Goal: Task Accomplishment & Management: Manage account settings

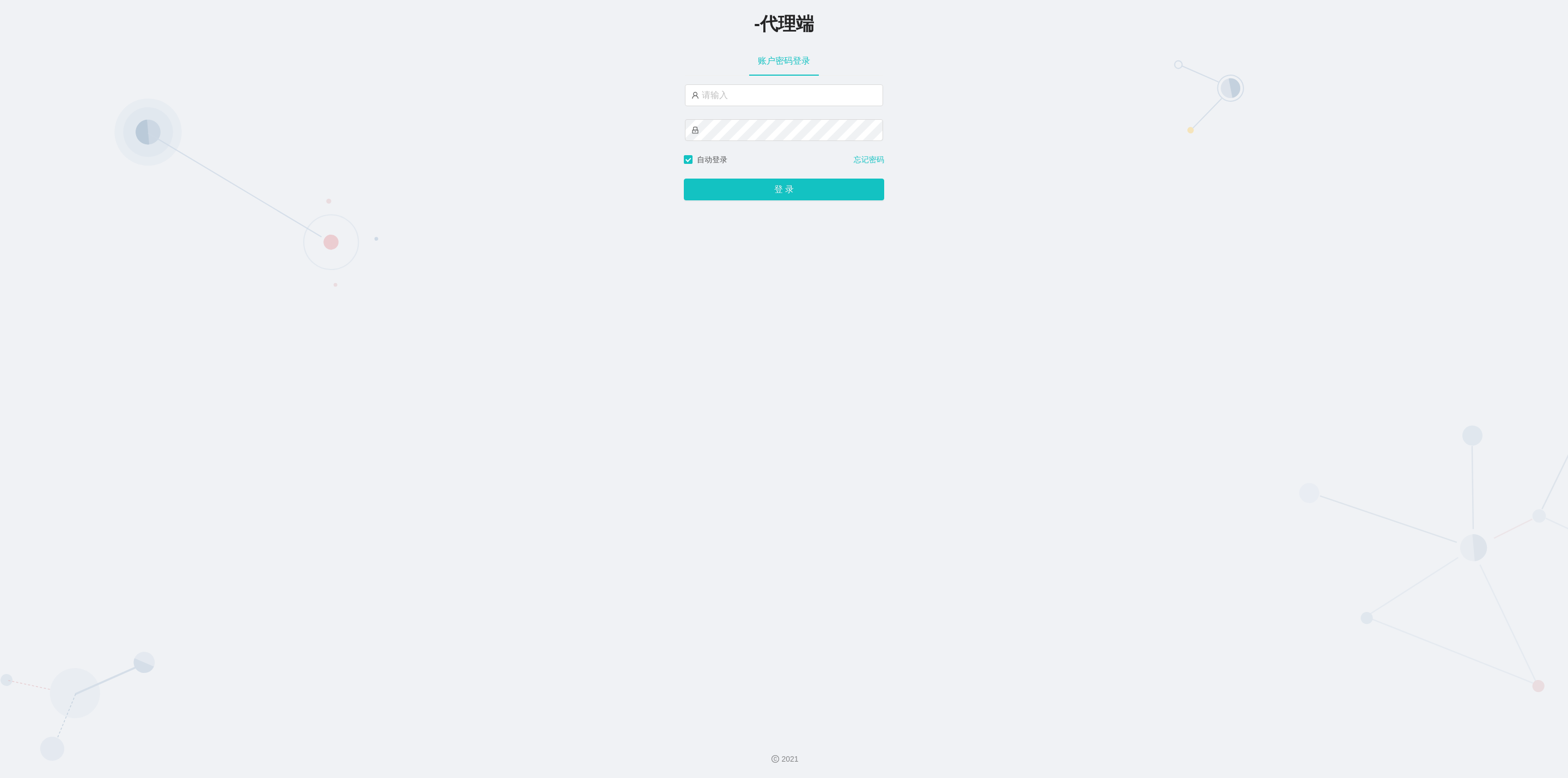
type input "ale888"
click at [789, 198] on button "登 录" at bounding box center [783, 189] width 200 height 22
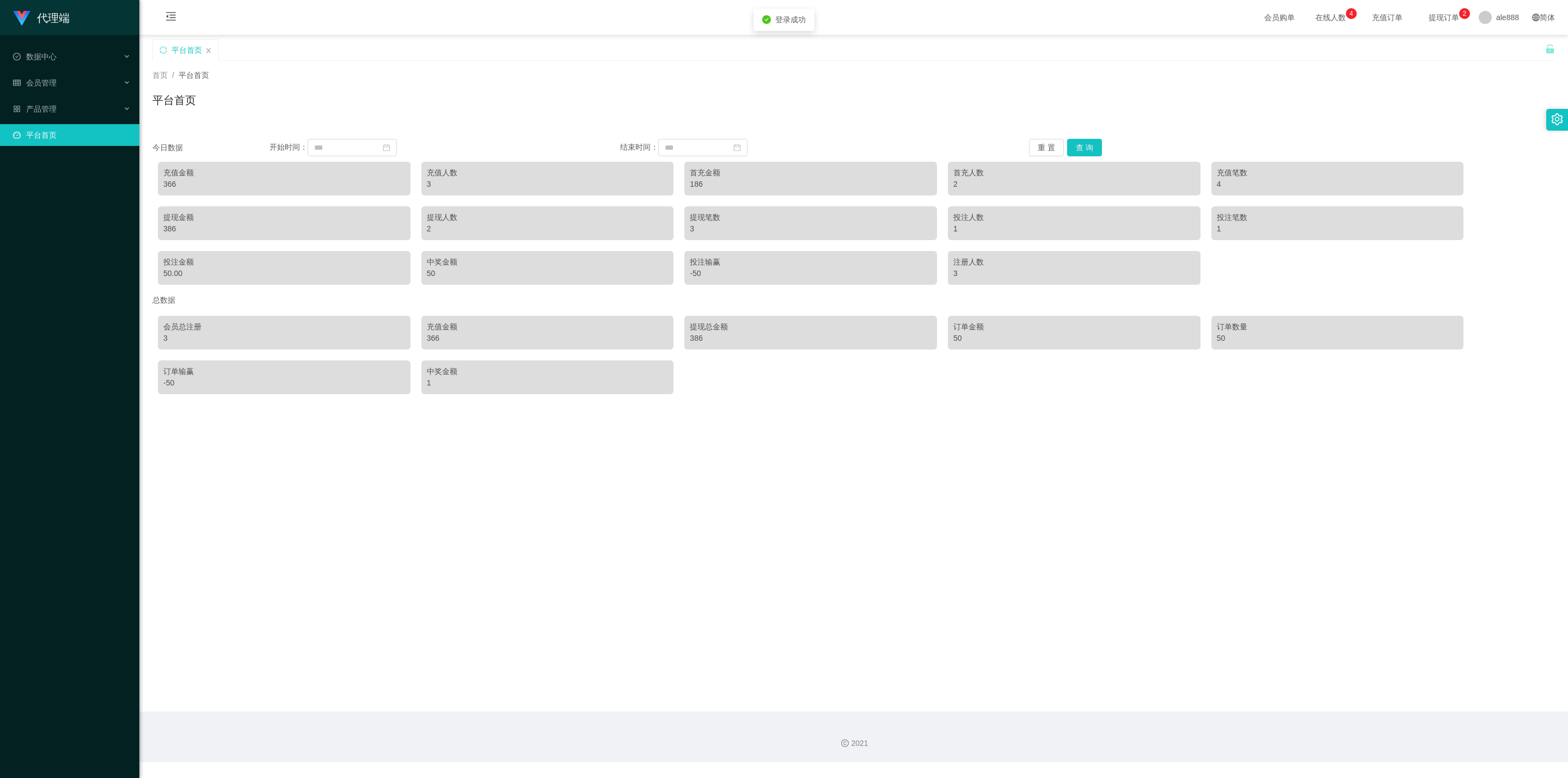
click at [610, 454] on main "关闭左侧 关闭右侧 关闭其它 刷新页面 平台首页 首页 / 平台首页 / 平台首页 今日数据 开始时间： 结束时间： 重 置 查 询 充值金额 366 充值人…" at bounding box center [854, 373] width 1429 height 677
click at [72, 98] on div "产品管理" at bounding box center [70, 109] width 139 height 22
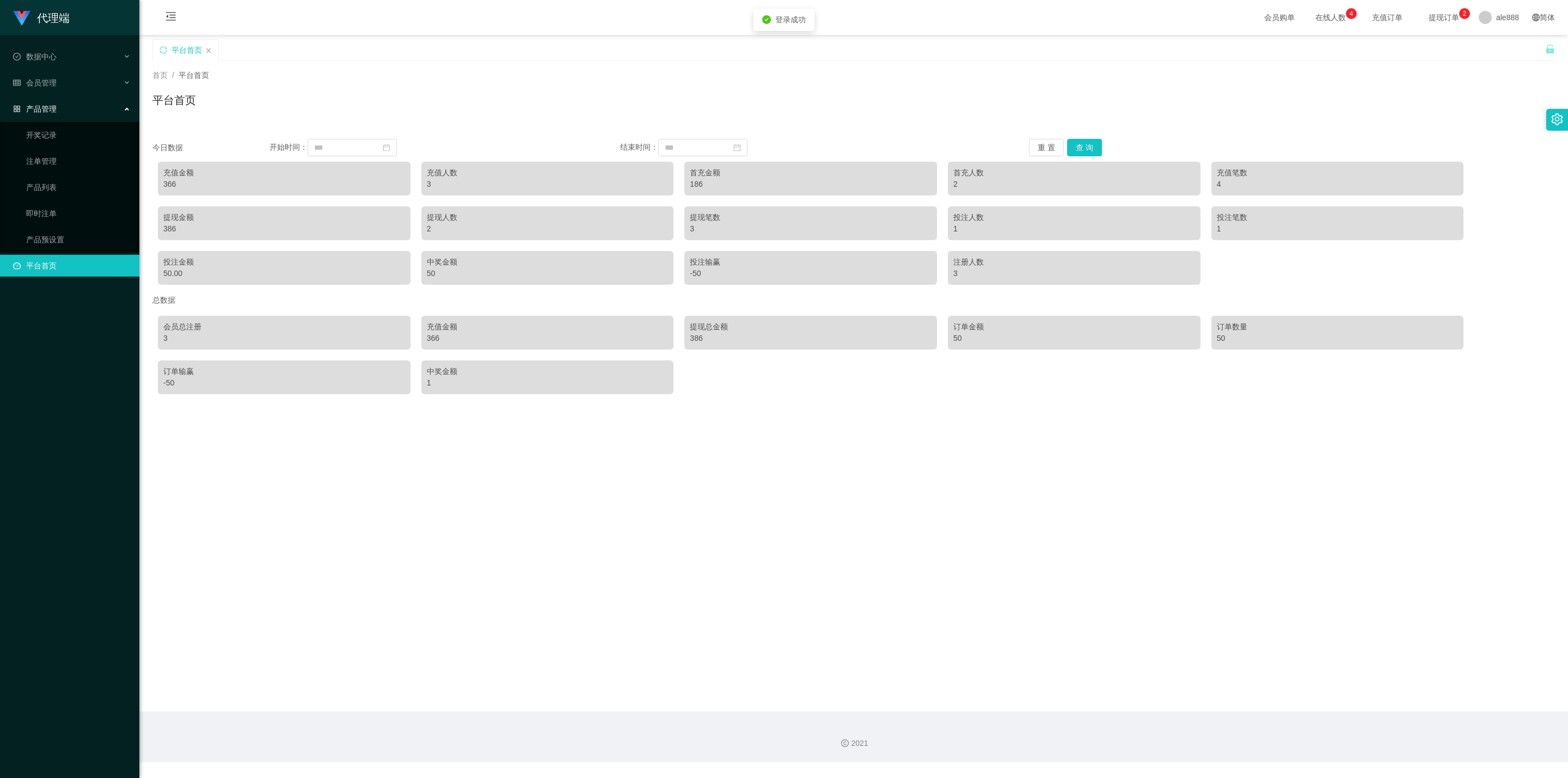
click at [72, 98] on div "产品管理" at bounding box center [70, 109] width 139 height 22
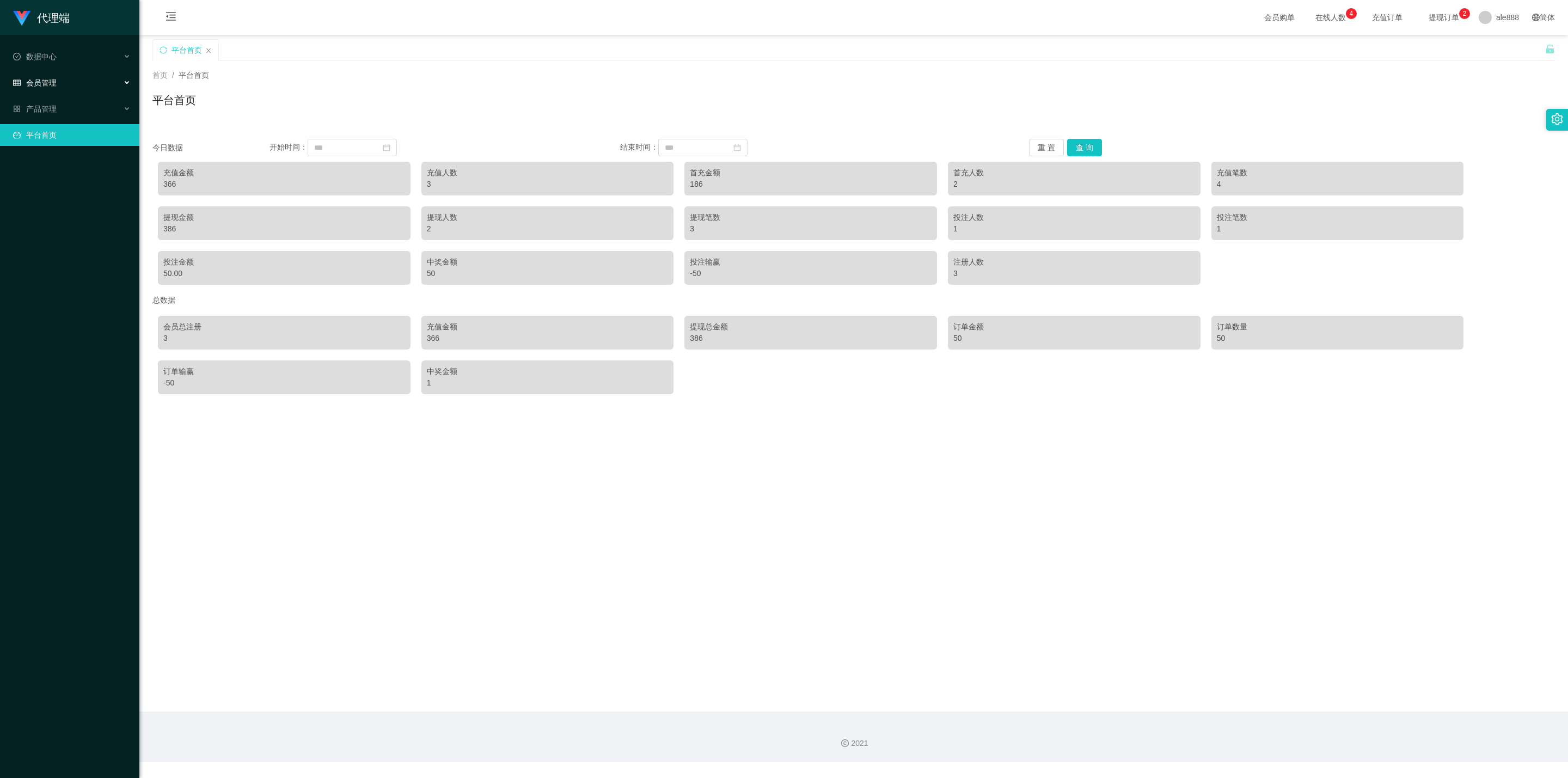
click at [98, 74] on div "会员管理" at bounding box center [70, 83] width 139 height 22
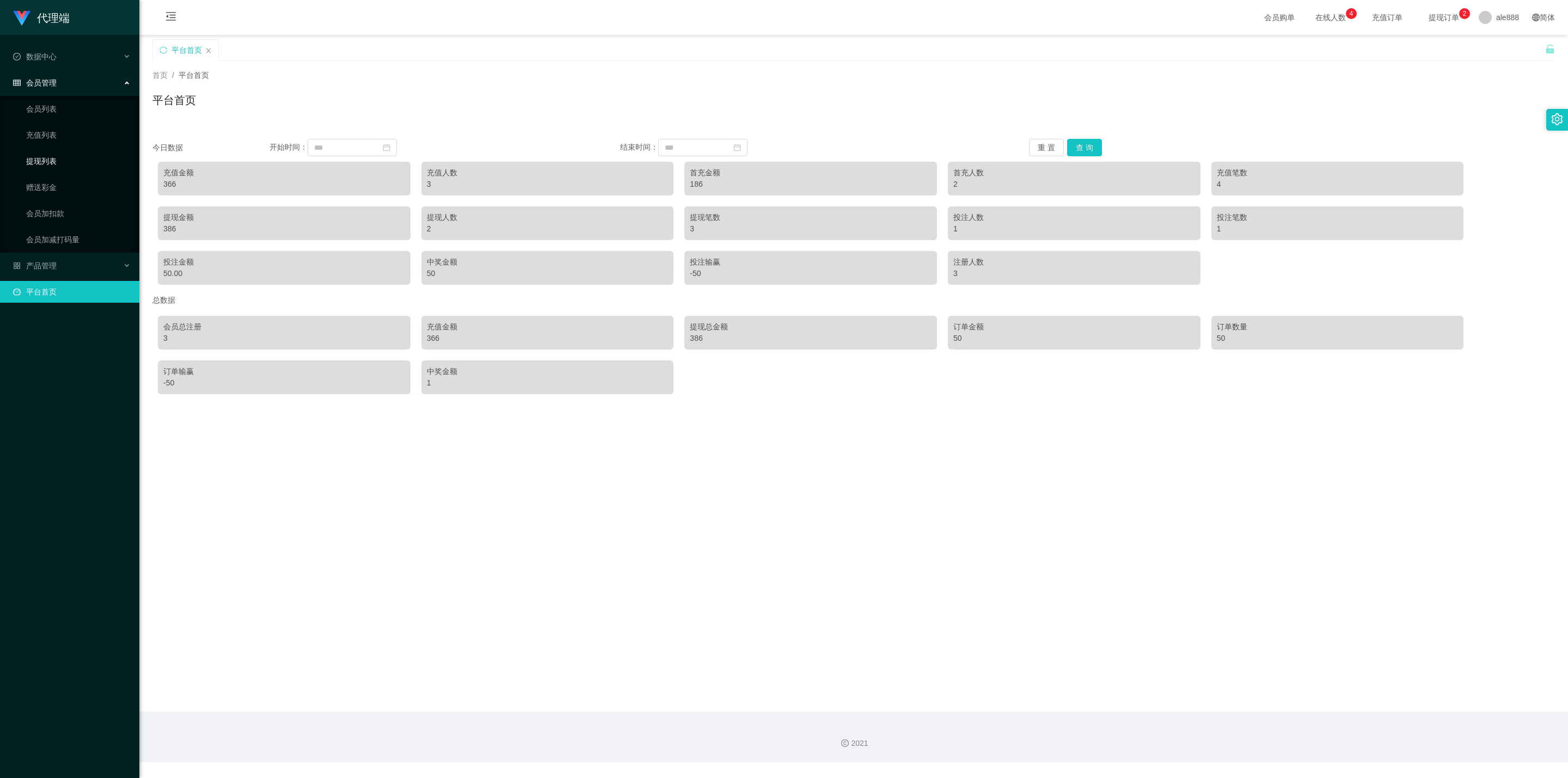
click at [66, 163] on link "提现列表" at bounding box center [78, 161] width 105 height 22
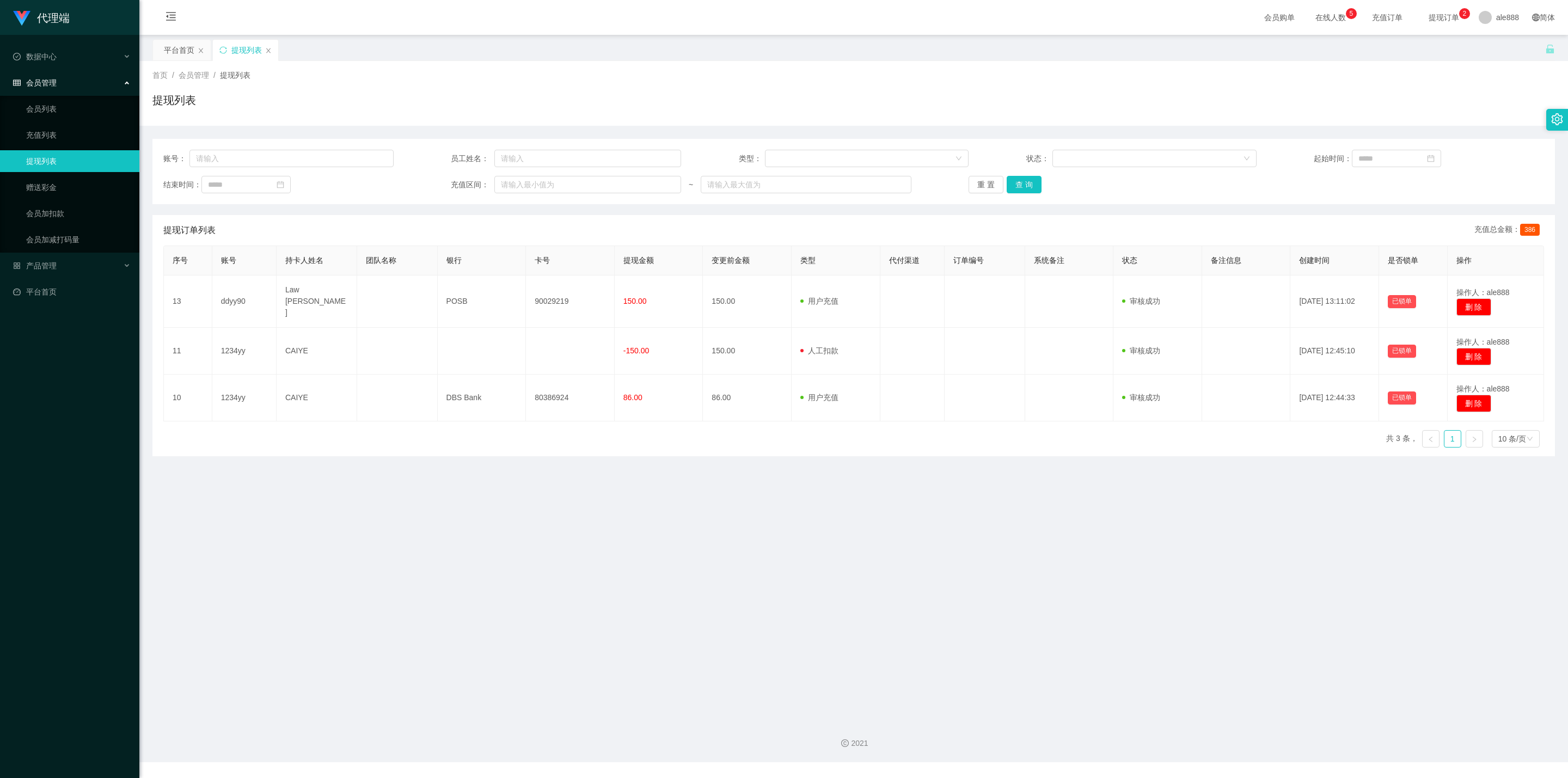
click at [269, 49] on icon "图标: close" at bounding box center [269, 51] width 7 height 7
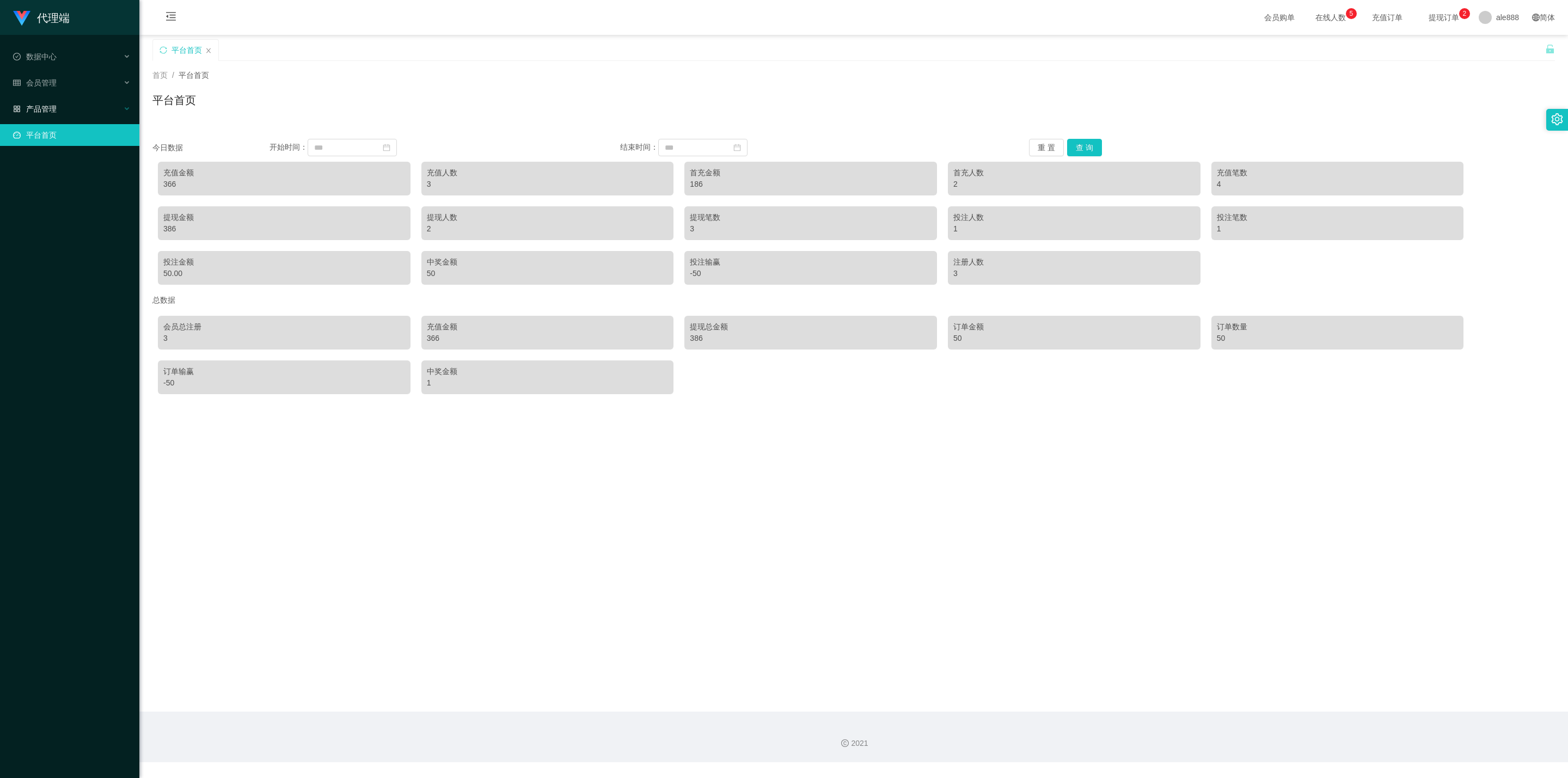
click at [60, 113] on div "产品管理" at bounding box center [70, 109] width 139 height 22
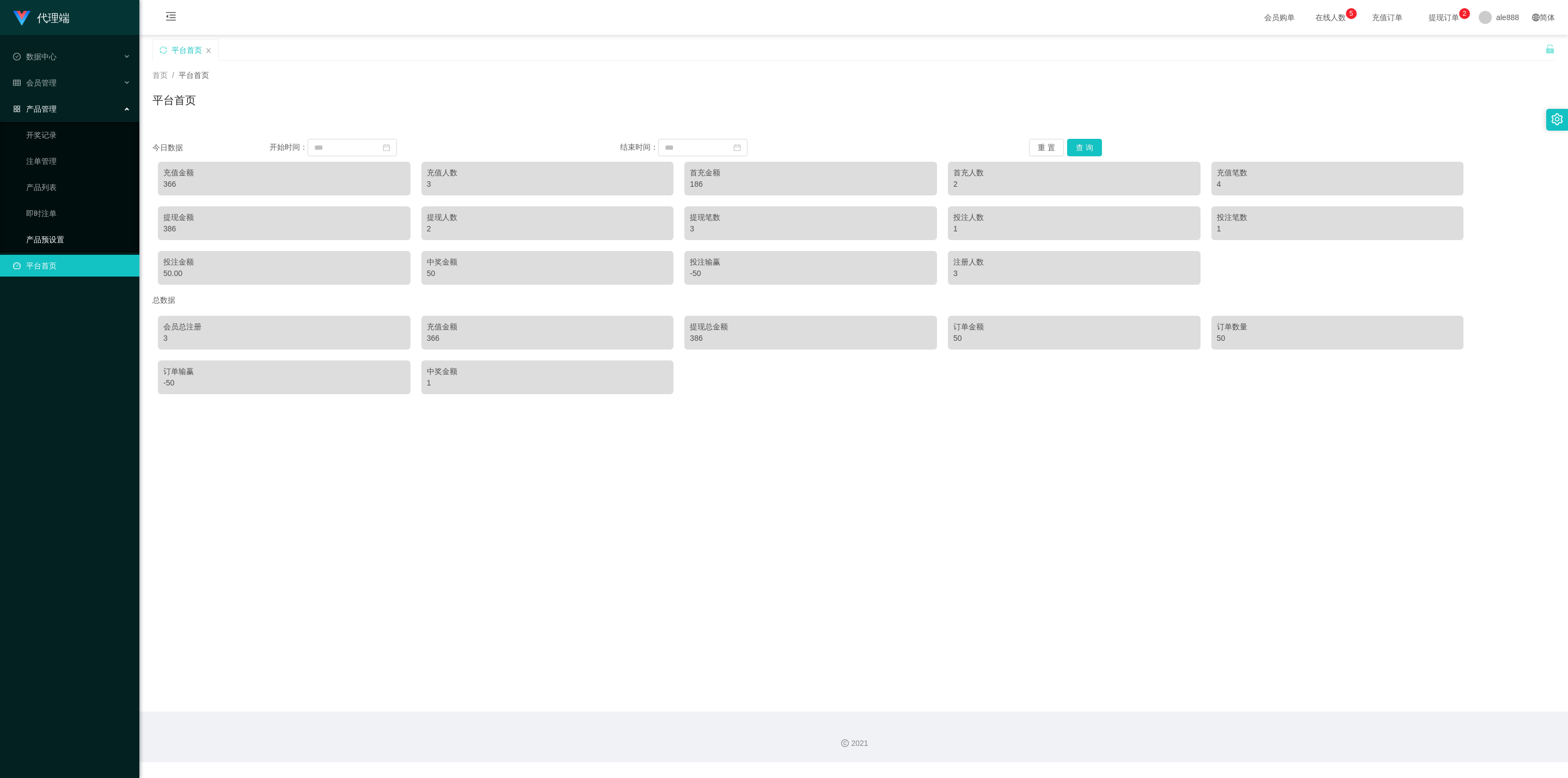
click at [59, 237] on link "产品预设置" at bounding box center [78, 239] width 105 height 22
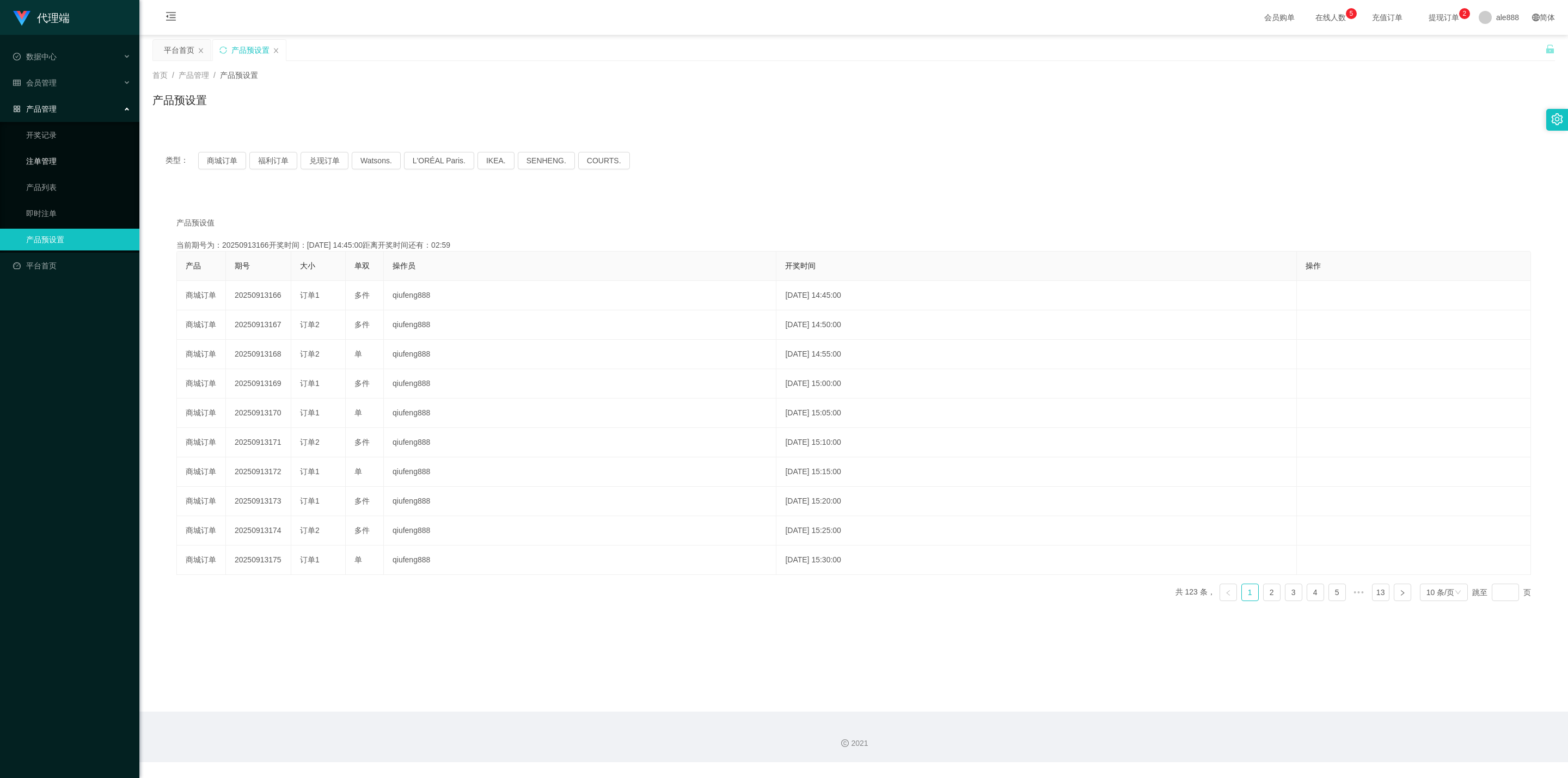
click at [53, 155] on link "注单管理" at bounding box center [78, 161] width 105 height 22
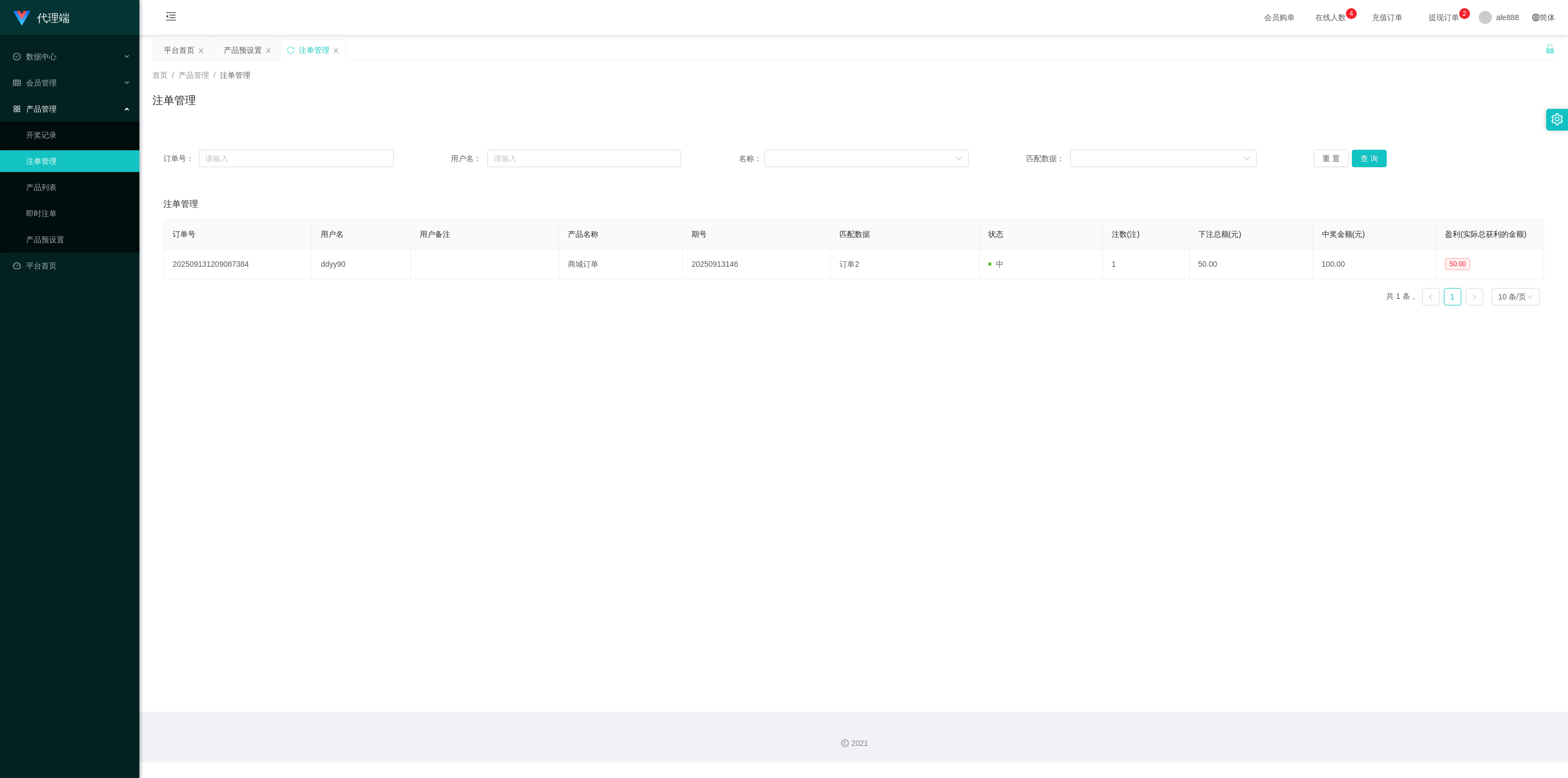
click at [103, 105] on div "产品管理" at bounding box center [70, 109] width 139 height 22
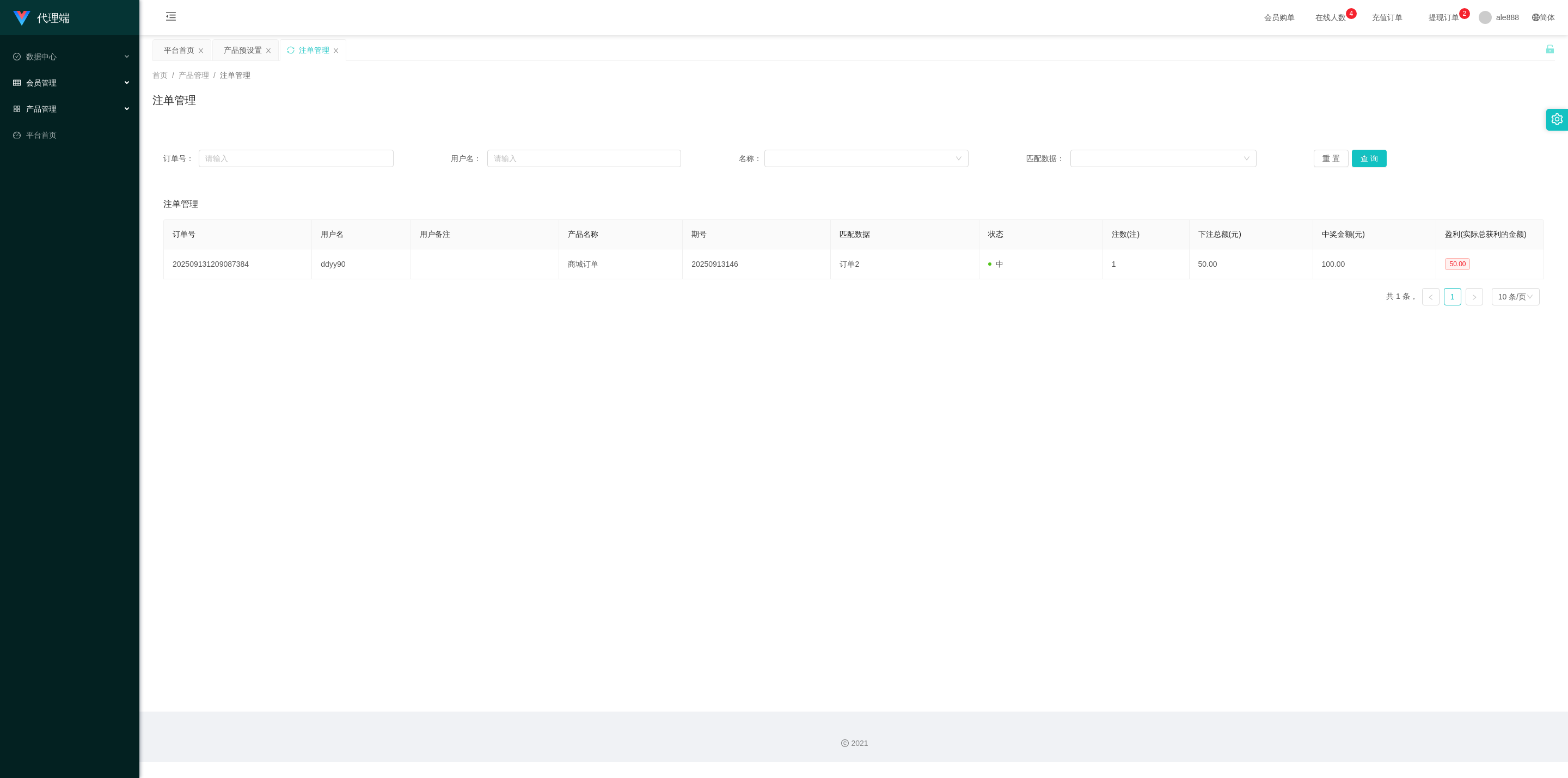
click at [111, 81] on div "会员管理" at bounding box center [70, 83] width 139 height 22
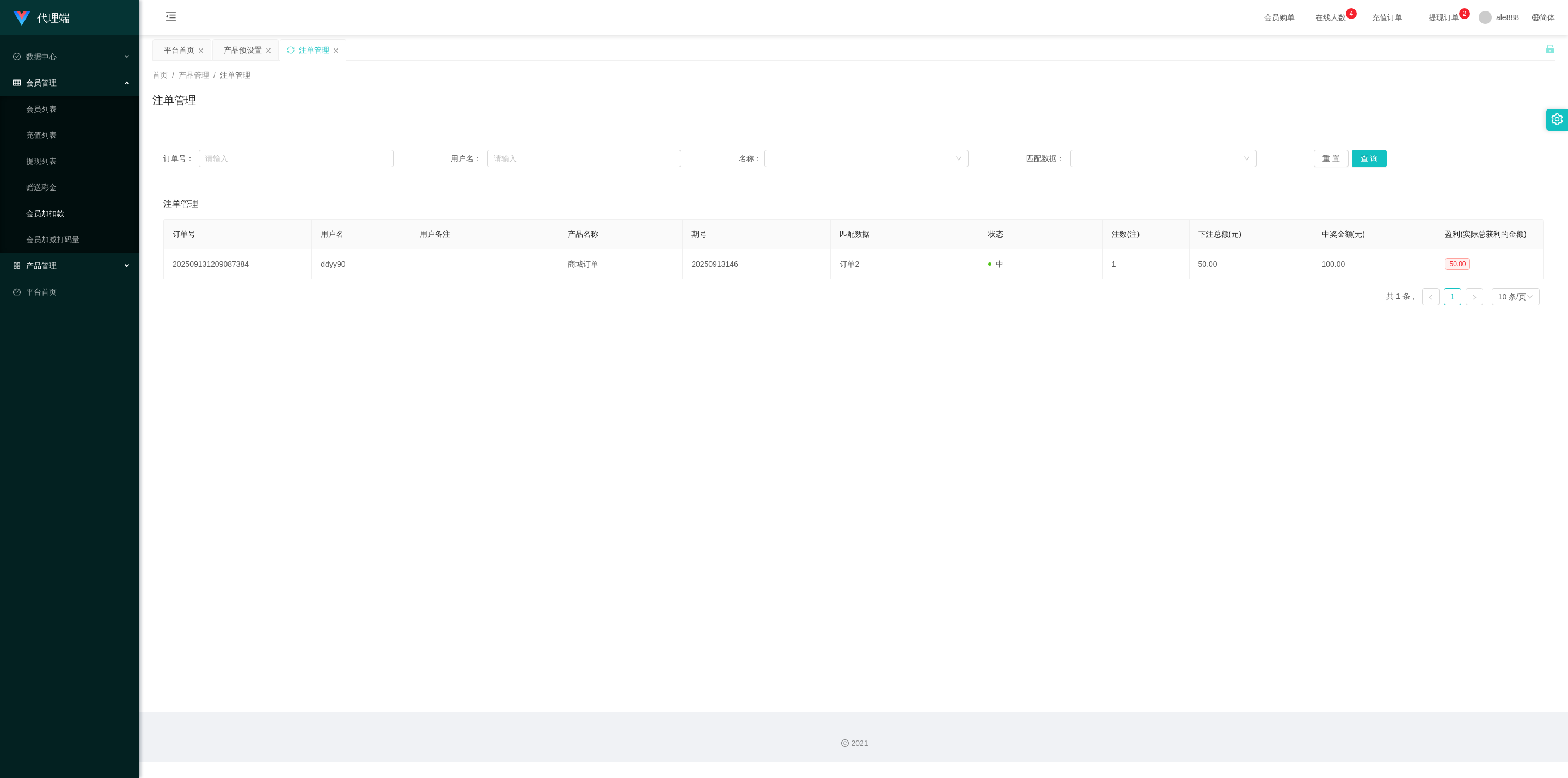
click at [51, 209] on link "会员加扣款" at bounding box center [78, 213] width 105 height 22
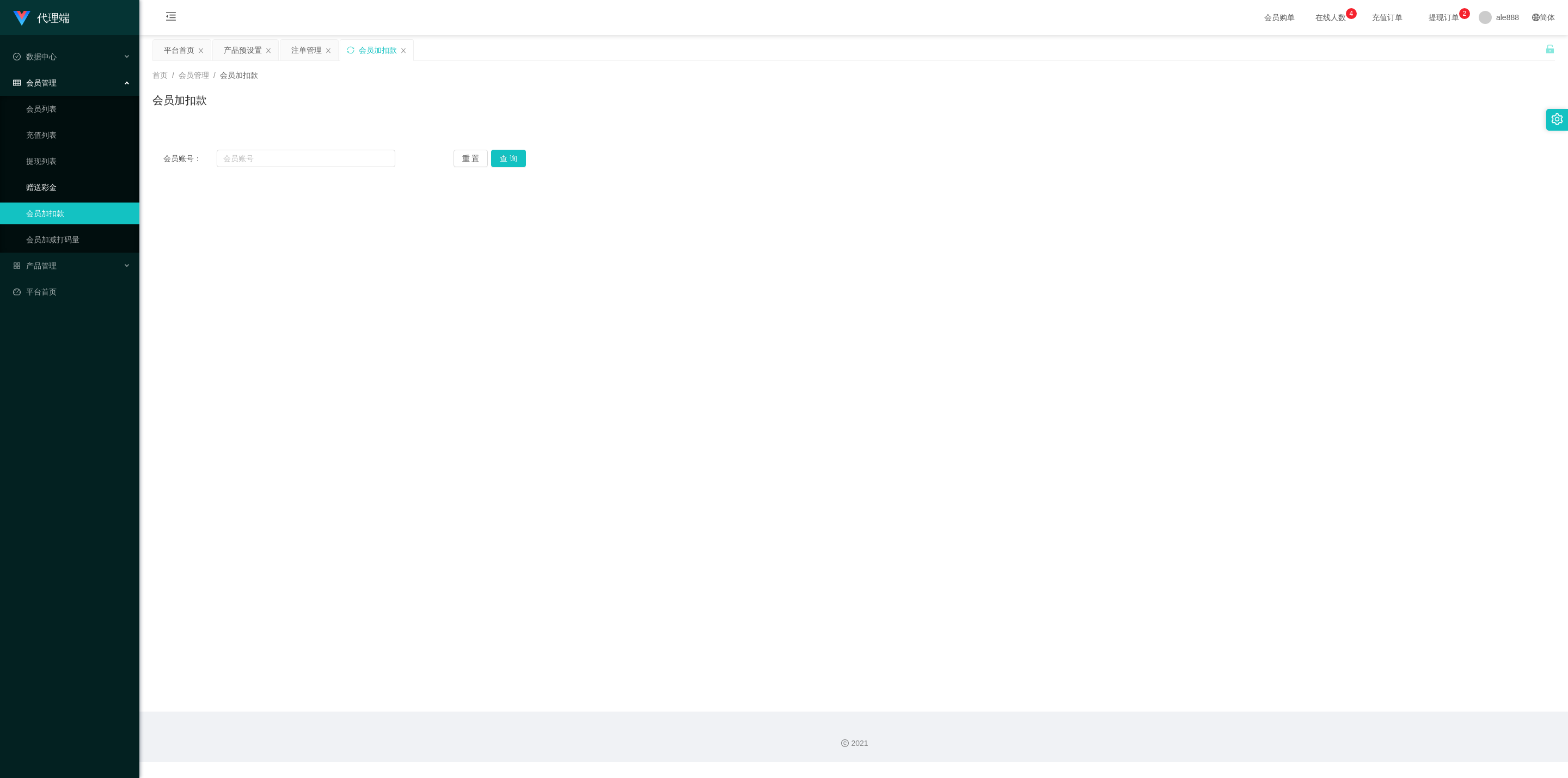
click at [55, 176] on link "赠送彩金" at bounding box center [78, 187] width 105 height 22
click at [60, 152] on link "提现列表" at bounding box center [78, 161] width 105 height 22
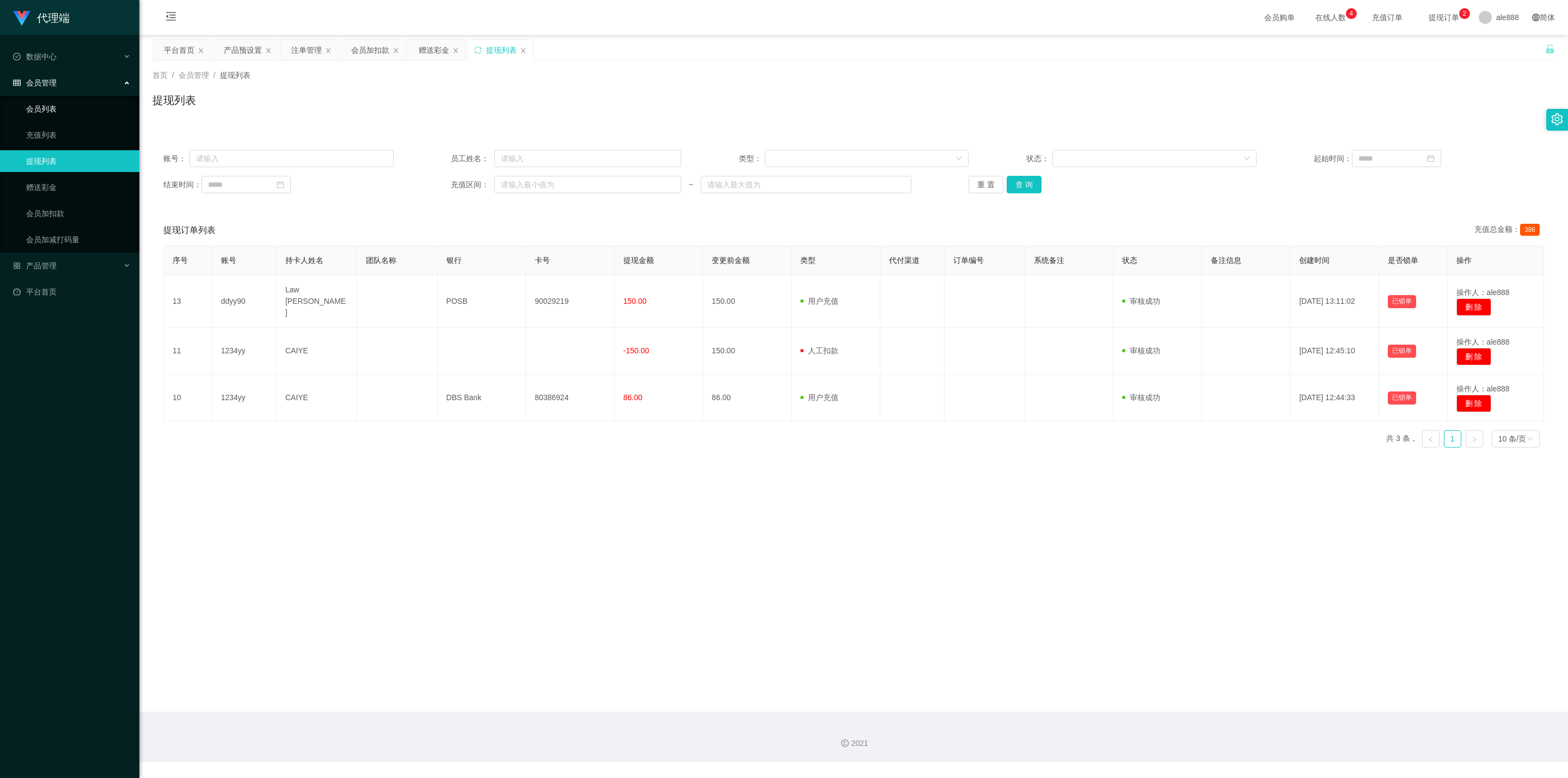
click at [67, 105] on link "会员列表" at bounding box center [78, 109] width 105 height 22
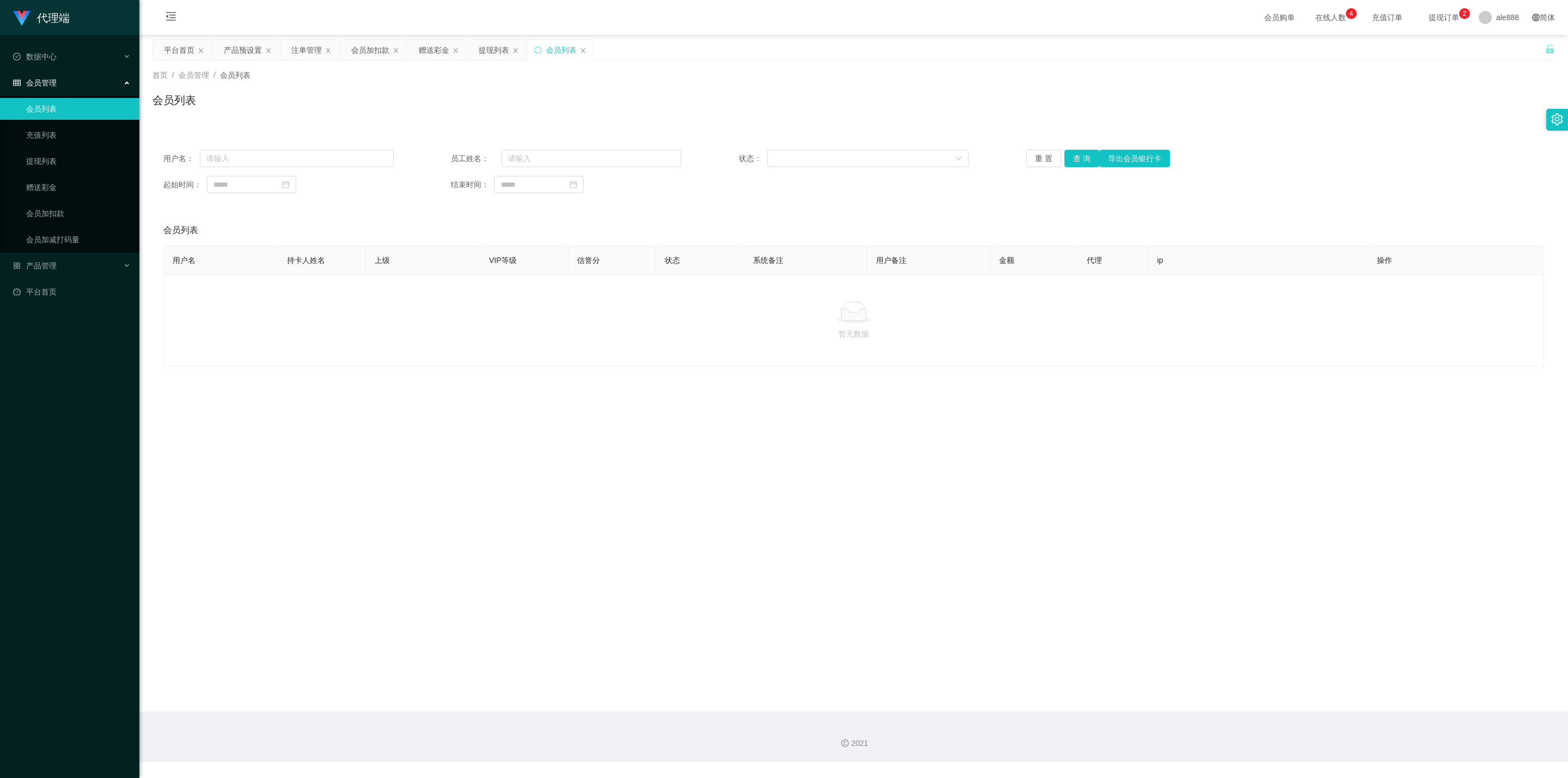
click at [95, 84] on div "会员管理" at bounding box center [70, 83] width 139 height 22
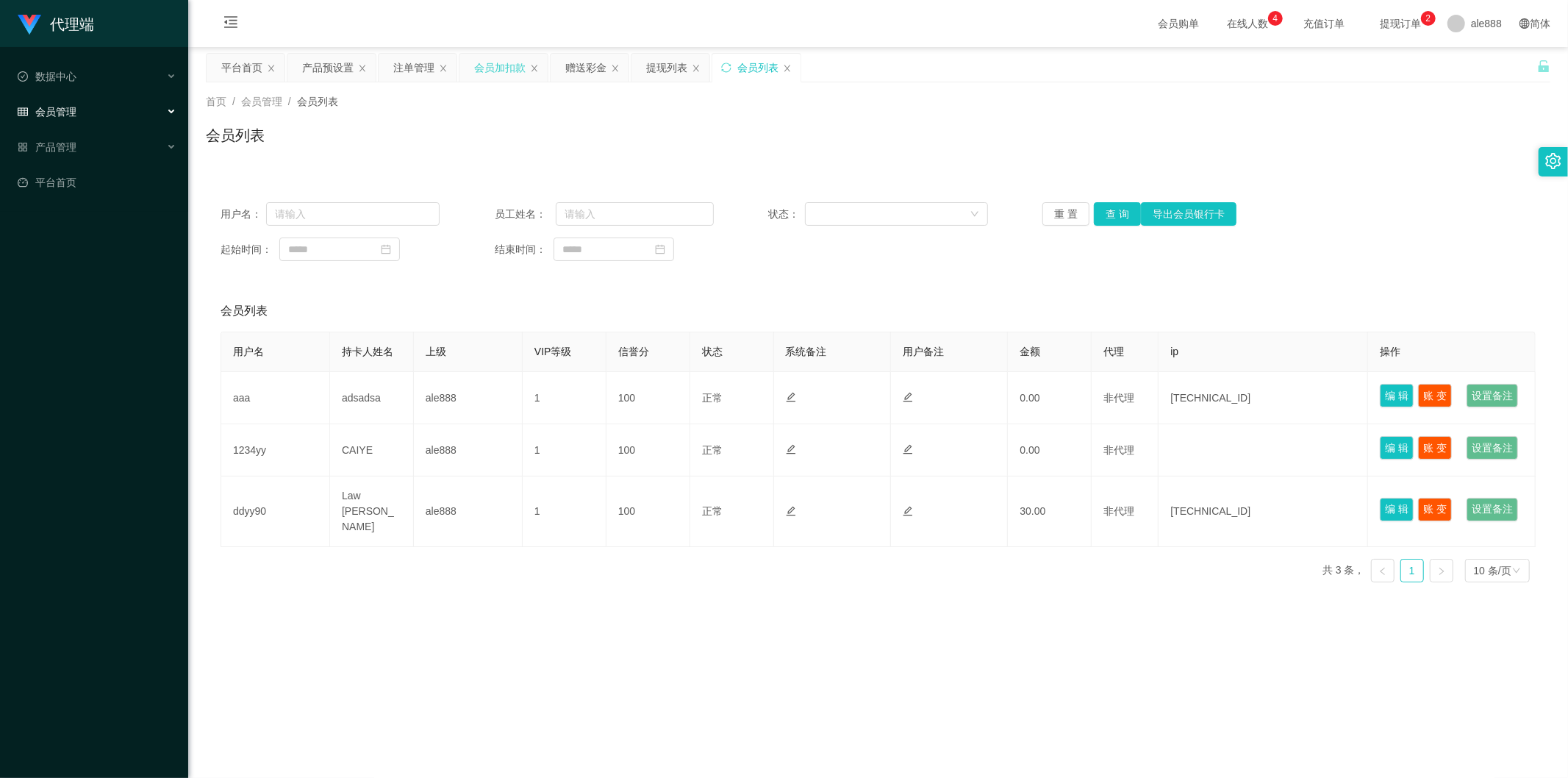
drag, startPoint x: 500, startPoint y: 66, endPoint x: 595, endPoint y: 70, distance: 95.1
click at [500, 67] on div "会员加扣款" at bounding box center [500, 67] width 52 height 28
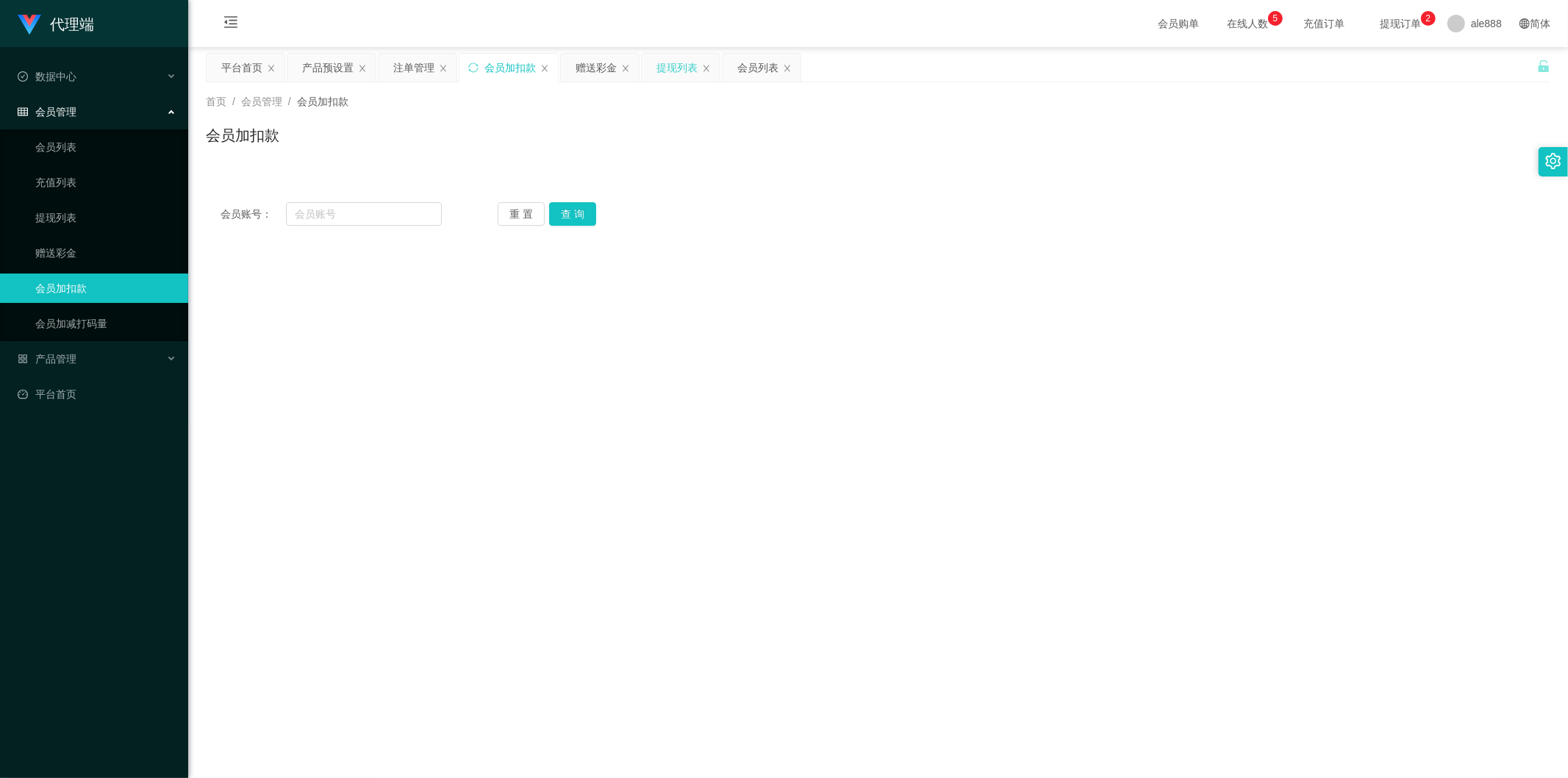
click at [664, 70] on div "提现列表" at bounding box center [676, 67] width 42 height 28
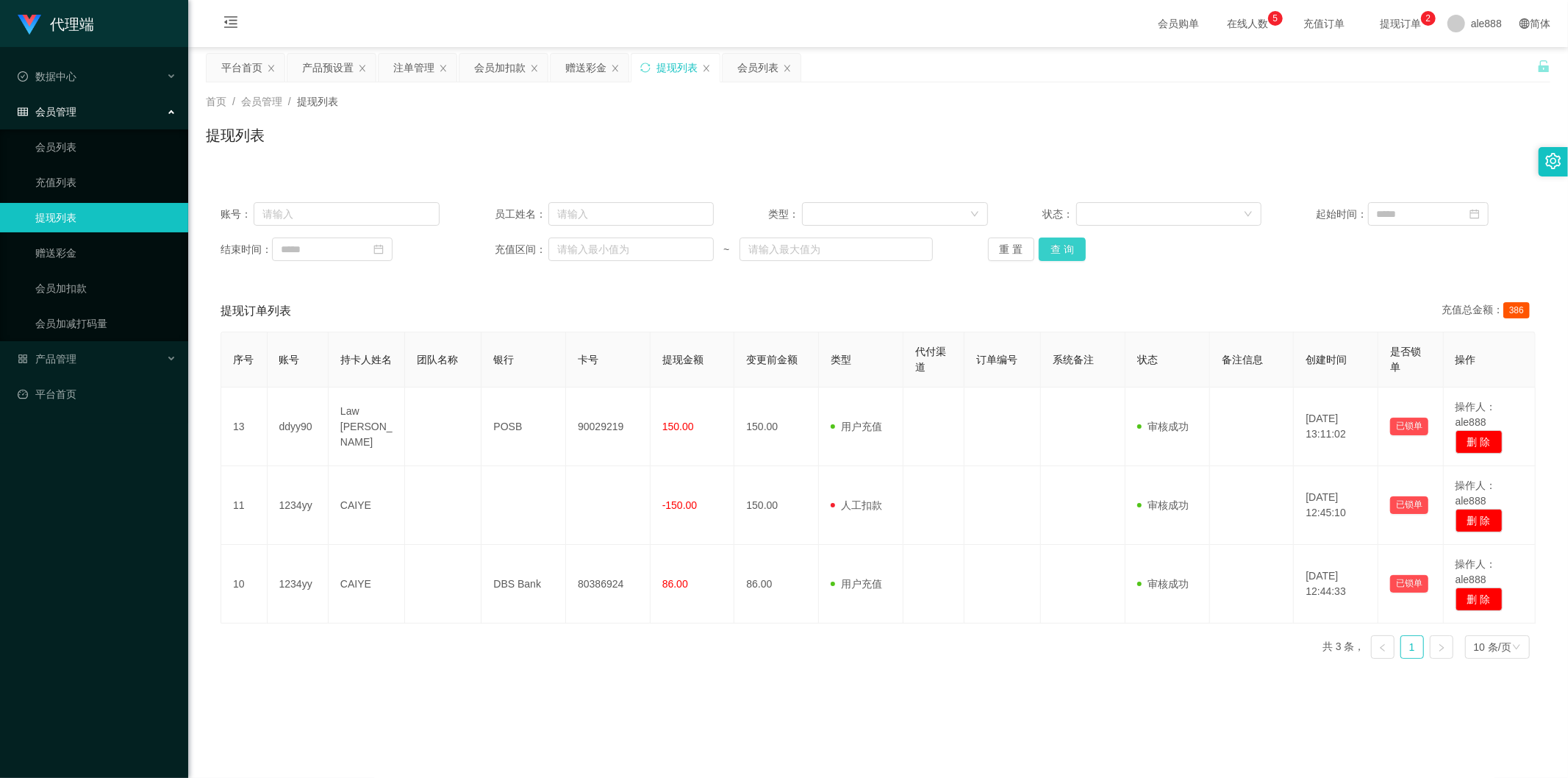
click at [1053, 255] on button "查 询" at bounding box center [1061, 248] width 47 height 23
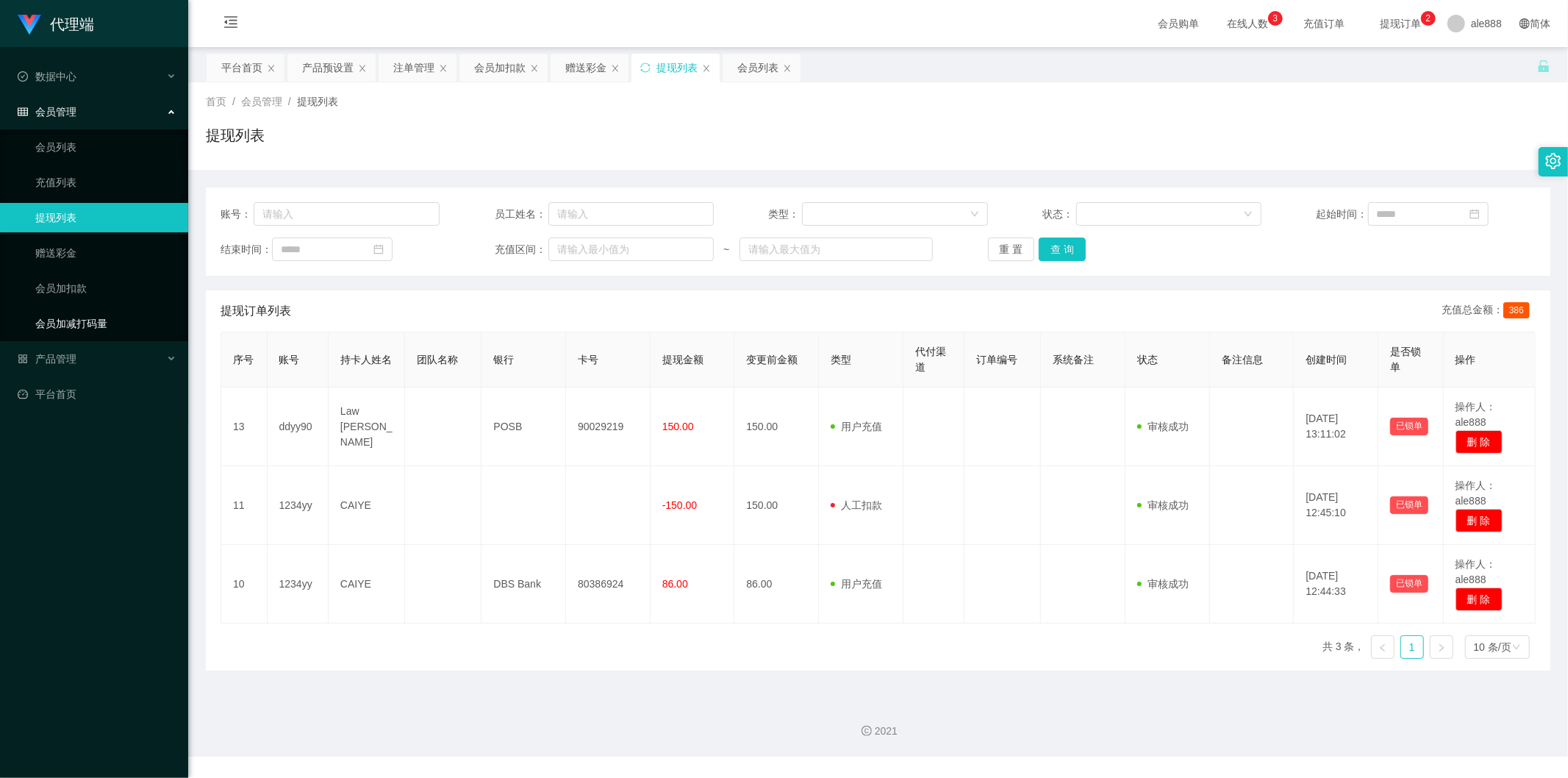
click at [106, 315] on link "会员加减打码量" at bounding box center [105, 323] width 141 height 30
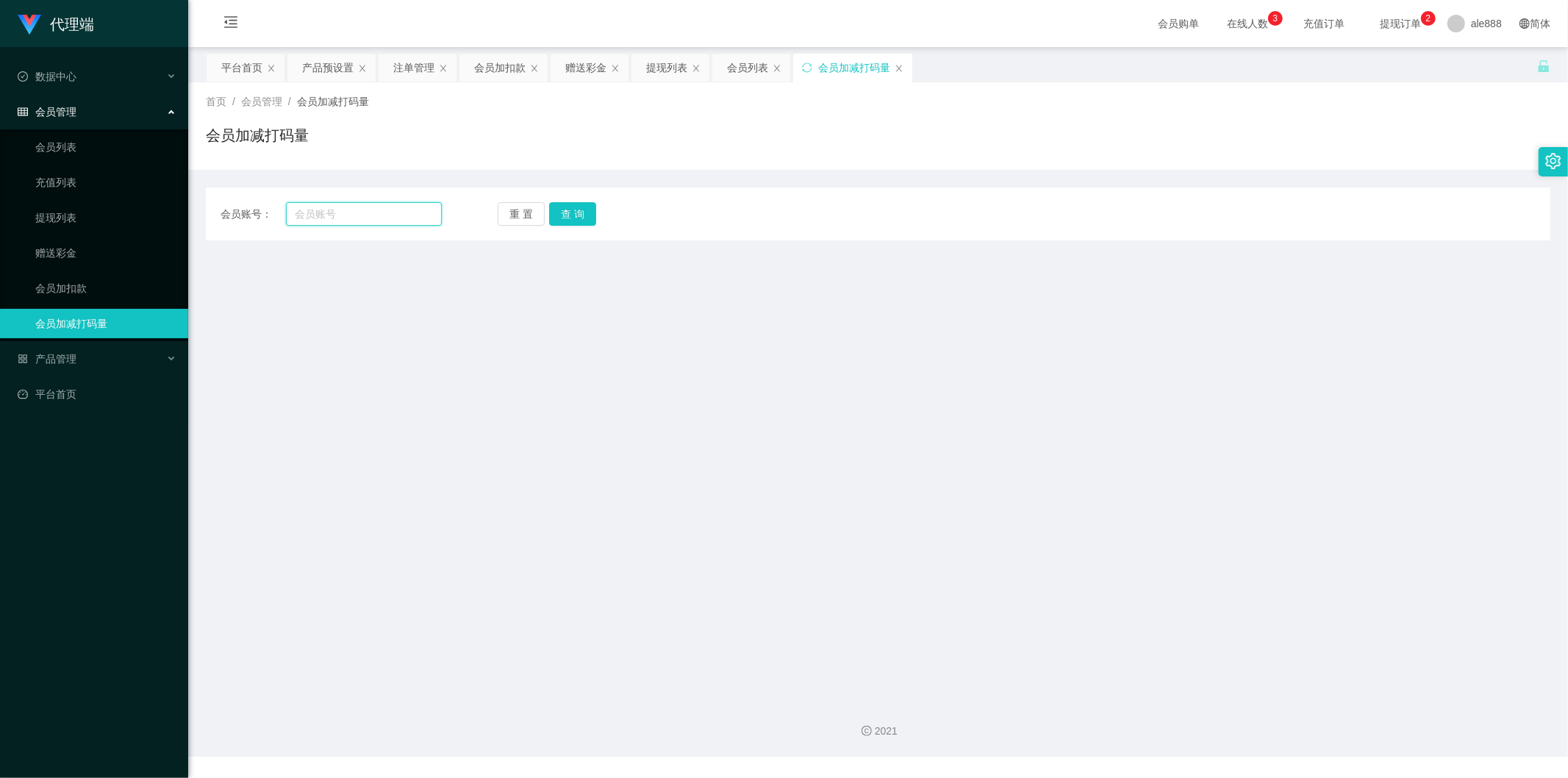
click at [381, 216] on input "text" at bounding box center [365, 213] width 157 height 23
paste input "1234yy"
type input "1234yy"
click at [581, 222] on button "查 询" at bounding box center [572, 213] width 47 height 23
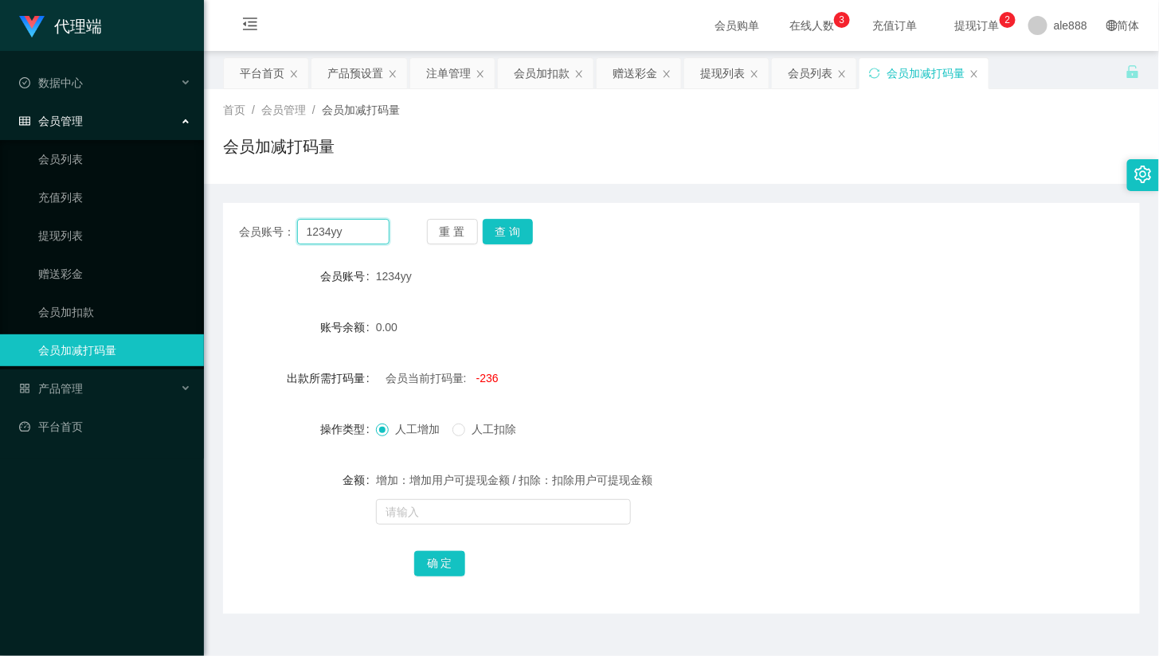
drag, startPoint x: 213, startPoint y: 213, endPoint x: 192, endPoint y: 219, distance: 21.4
click at [203, 217] on section "代理端 数据中心 会员管理 会员列表 充值列表 提现列表 赠送彩金 会员加扣款 会员加减打码量 产品管理 平台首页 保存配置 重置配置 整体风格设置 主题色 …" at bounding box center [579, 410] width 1159 height 820
click at [795, 177] on div "首页 / 会员管理 / 会员加减打码量 / 会员加减打码量" at bounding box center [681, 136] width 955 height 95
click at [797, 72] on div "会员列表" at bounding box center [810, 73] width 45 height 30
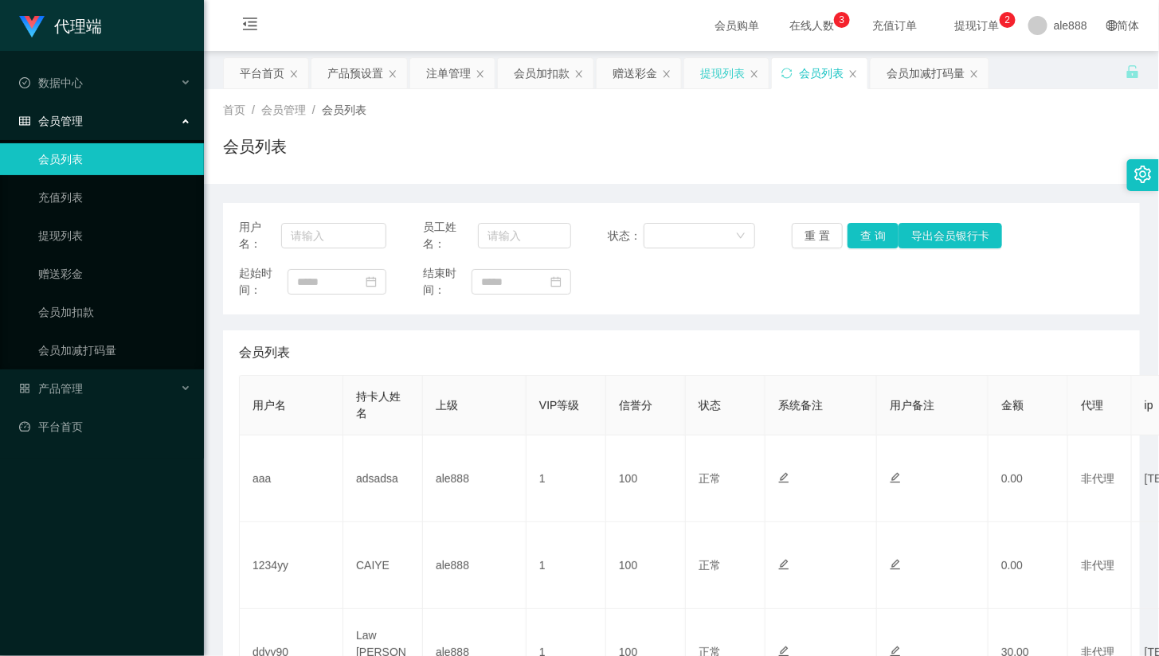
click at [733, 65] on div "提现列表" at bounding box center [722, 73] width 45 height 30
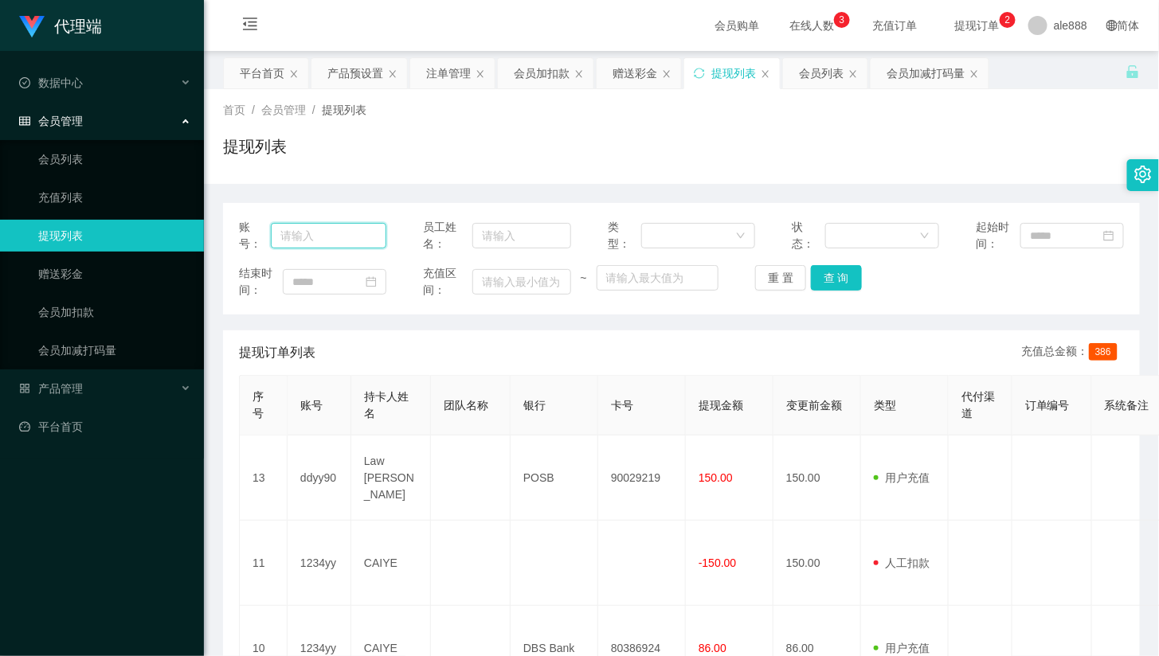
click at [341, 245] on input "text" at bounding box center [328, 235] width 115 height 25
click at [935, 73] on div "会员加减打码量" at bounding box center [925, 73] width 78 height 30
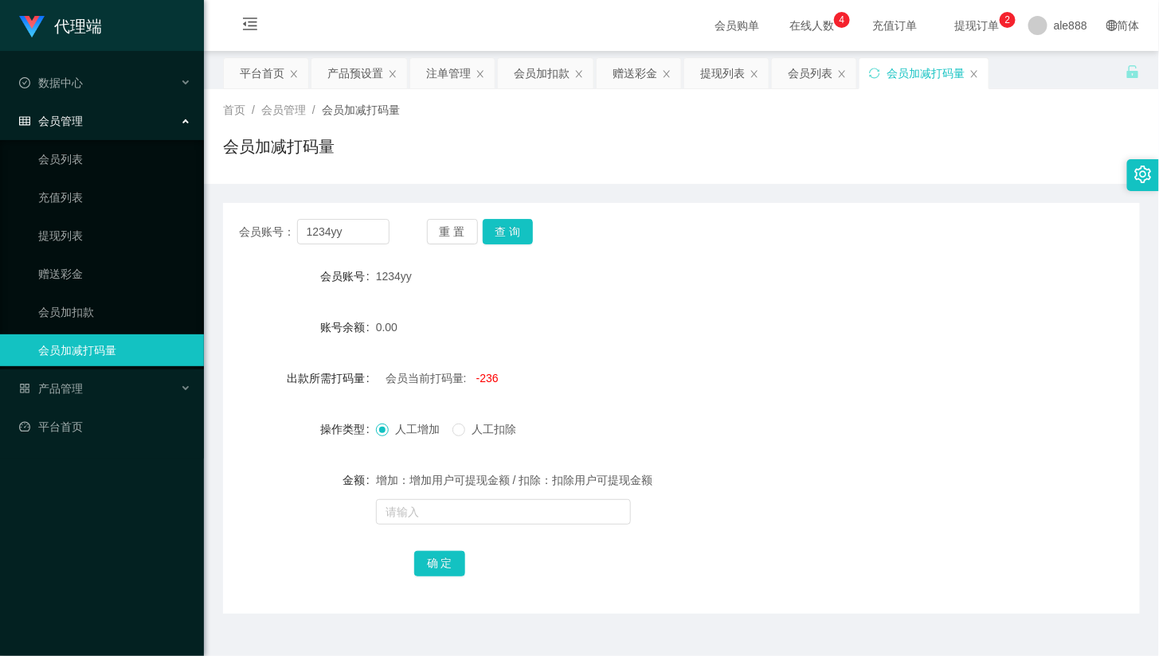
click at [850, 219] on div "会员账号： 1234yy 重 置 查 询" at bounding box center [681, 231] width 917 height 25
click at [802, 62] on div "会员列表" at bounding box center [810, 73] width 45 height 30
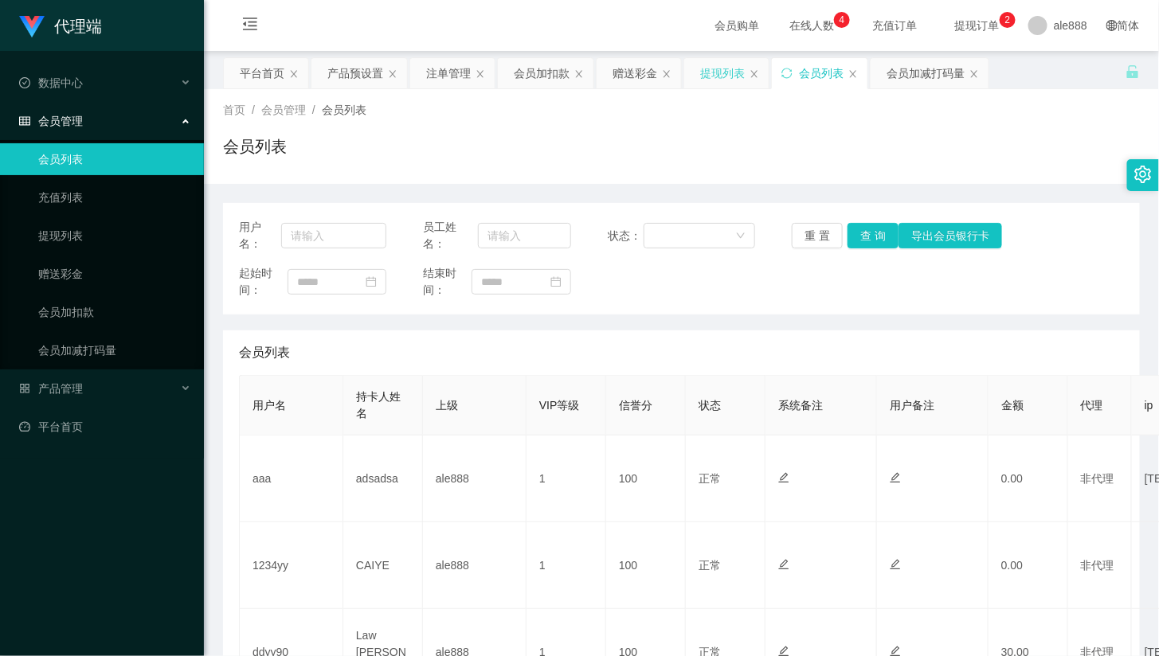
click at [710, 62] on div "提现列表" at bounding box center [722, 73] width 45 height 30
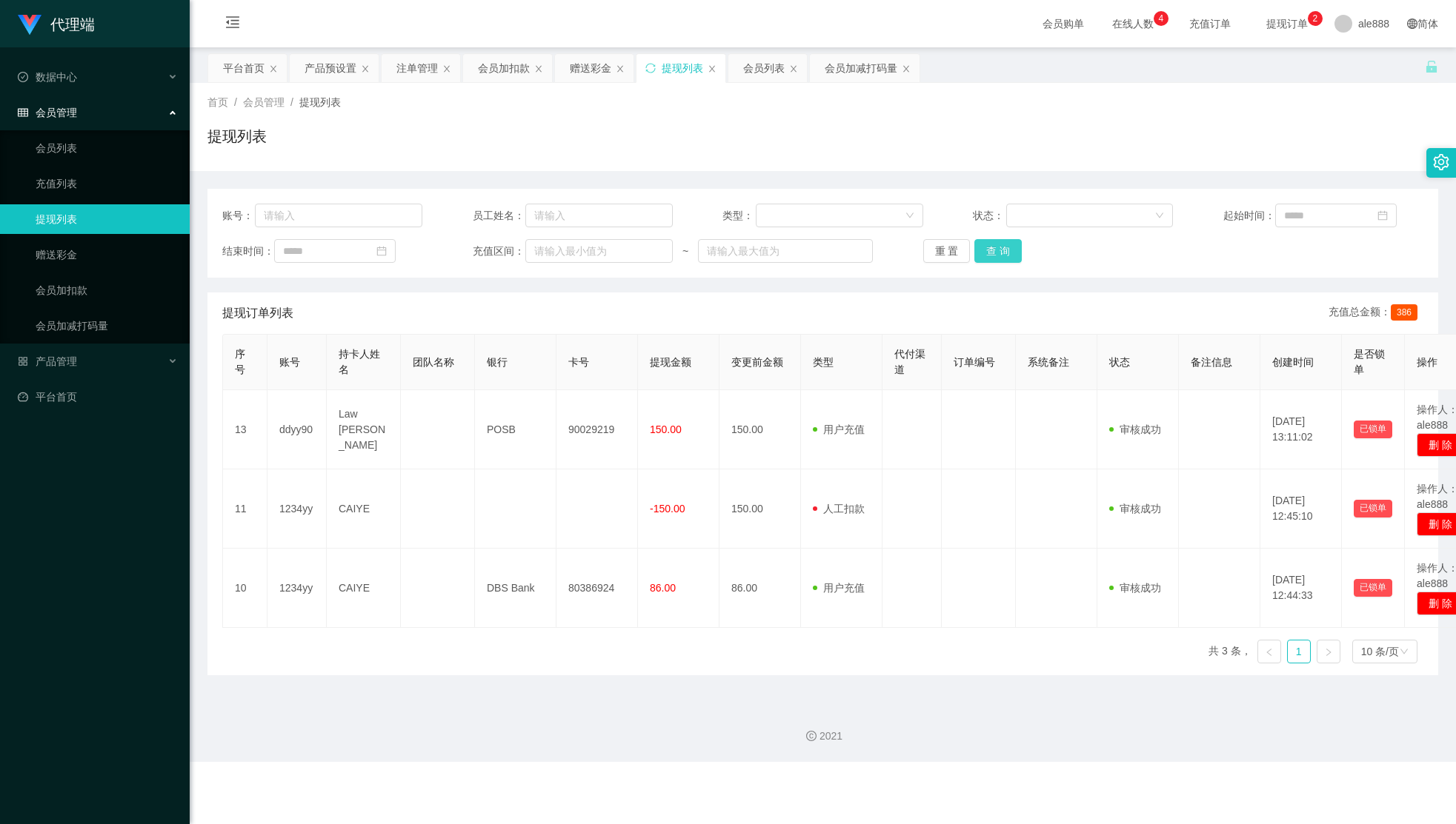
click at [992, 253] on button "查 询" at bounding box center [997, 250] width 47 height 23
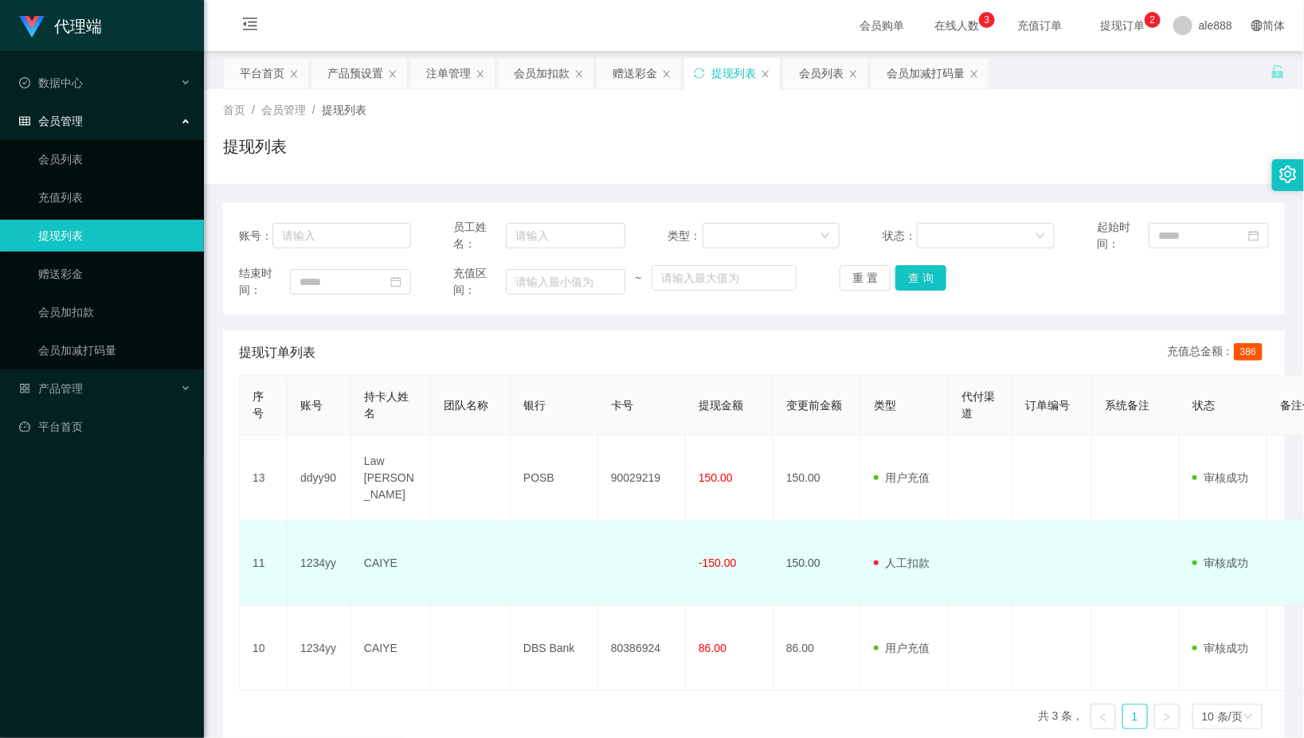
click at [663, 560] on td at bounding box center [642, 563] width 88 height 85
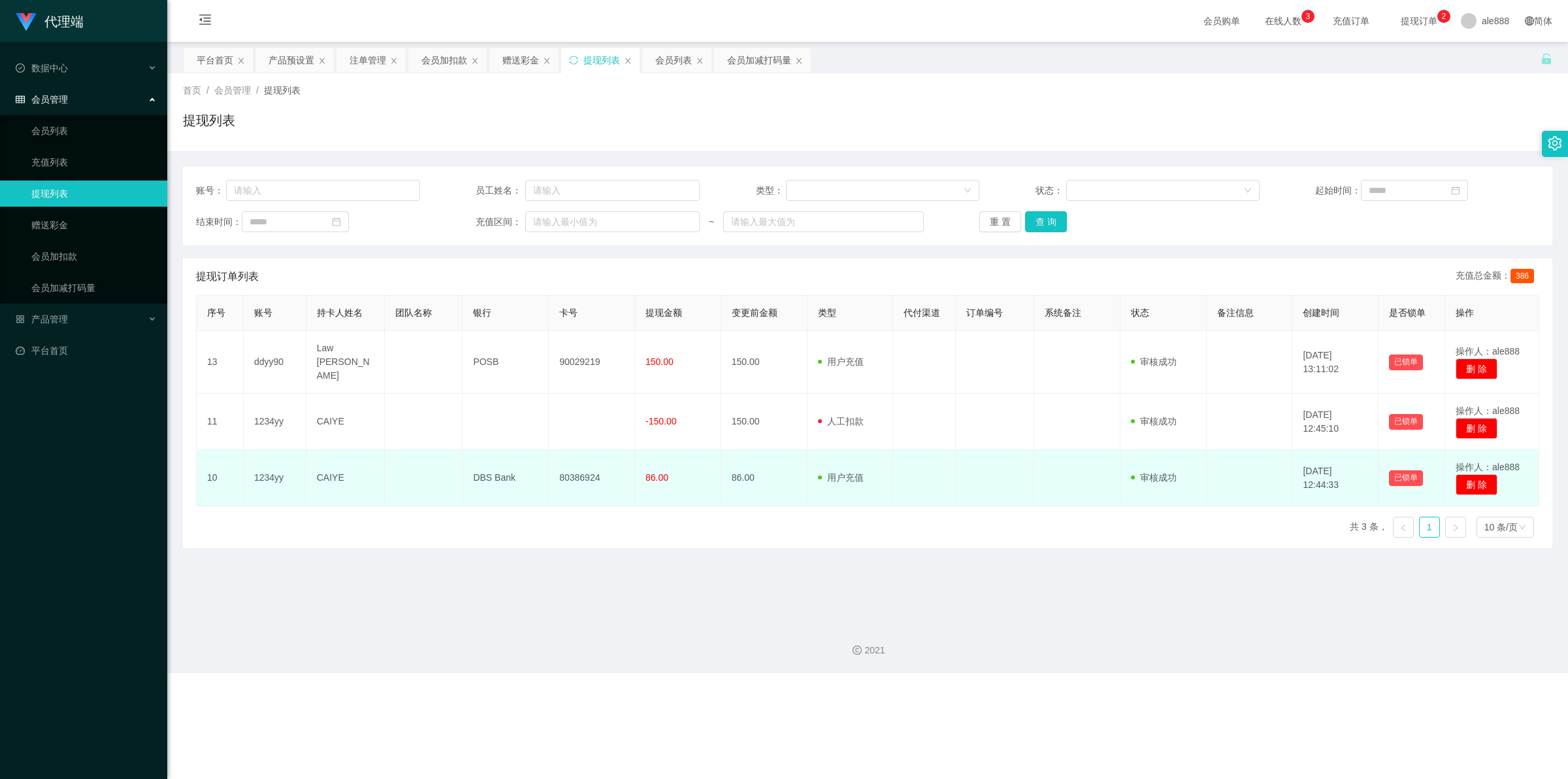
click at [1035, 467] on td at bounding box center [1077, 478] width 86 height 56
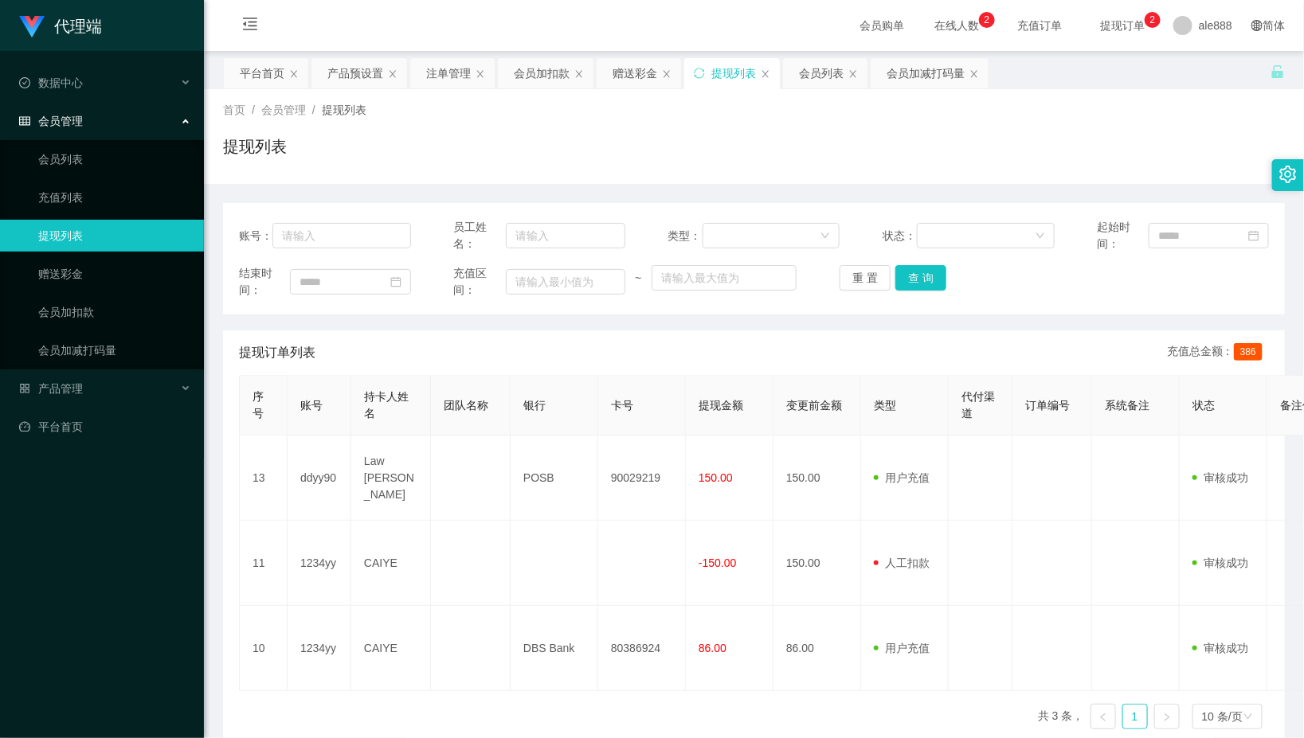
drag, startPoint x: 534, startPoint y: 78, endPoint x: 542, endPoint y: 104, distance: 27.5
click at [534, 78] on div "会员加扣款" at bounding box center [542, 73] width 56 height 30
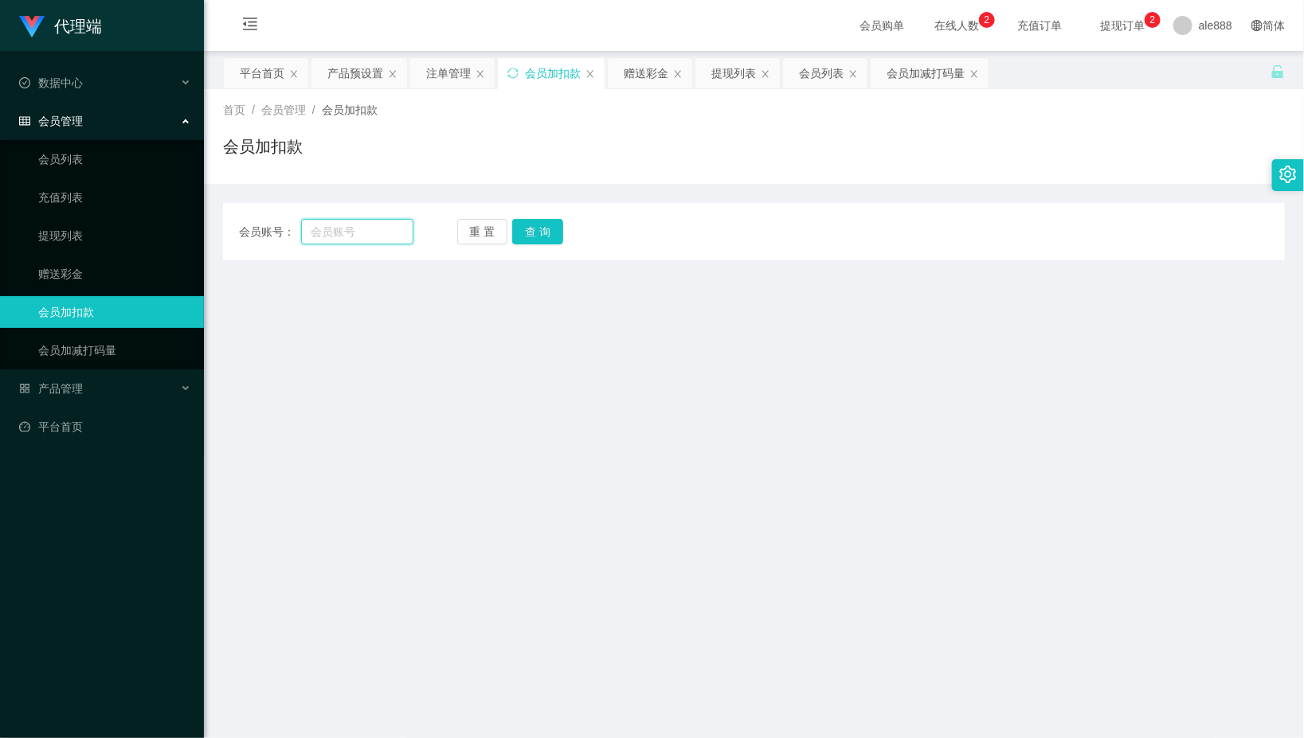
click at [360, 243] on input "text" at bounding box center [357, 231] width 112 height 25
paste input "1234yy"
type input "1234yy"
click at [543, 241] on button "查 询" at bounding box center [537, 231] width 51 height 25
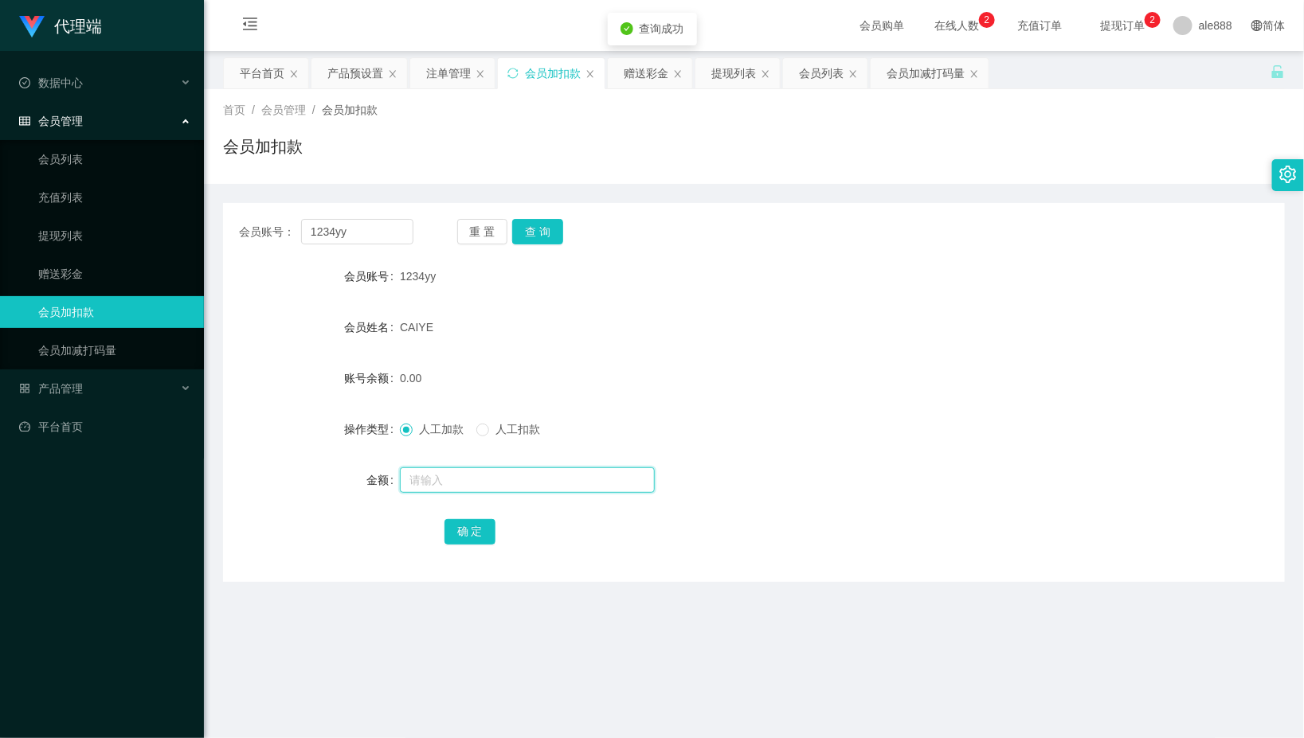
click at [522, 478] on input "text" at bounding box center [527, 480] width 255 height 25
type input "56"
click at [471, 524] on button "确 定" at bounding box center [469, 531] width 51 height 25
click at [941, 339] on div "CAIYE" at bounding box center [710, 327] width 620 height 32
click at [865, 241] on div "会员账号： 1234yy 重 置 查 询" at bounding box center [754, 231] width 1062 height 25
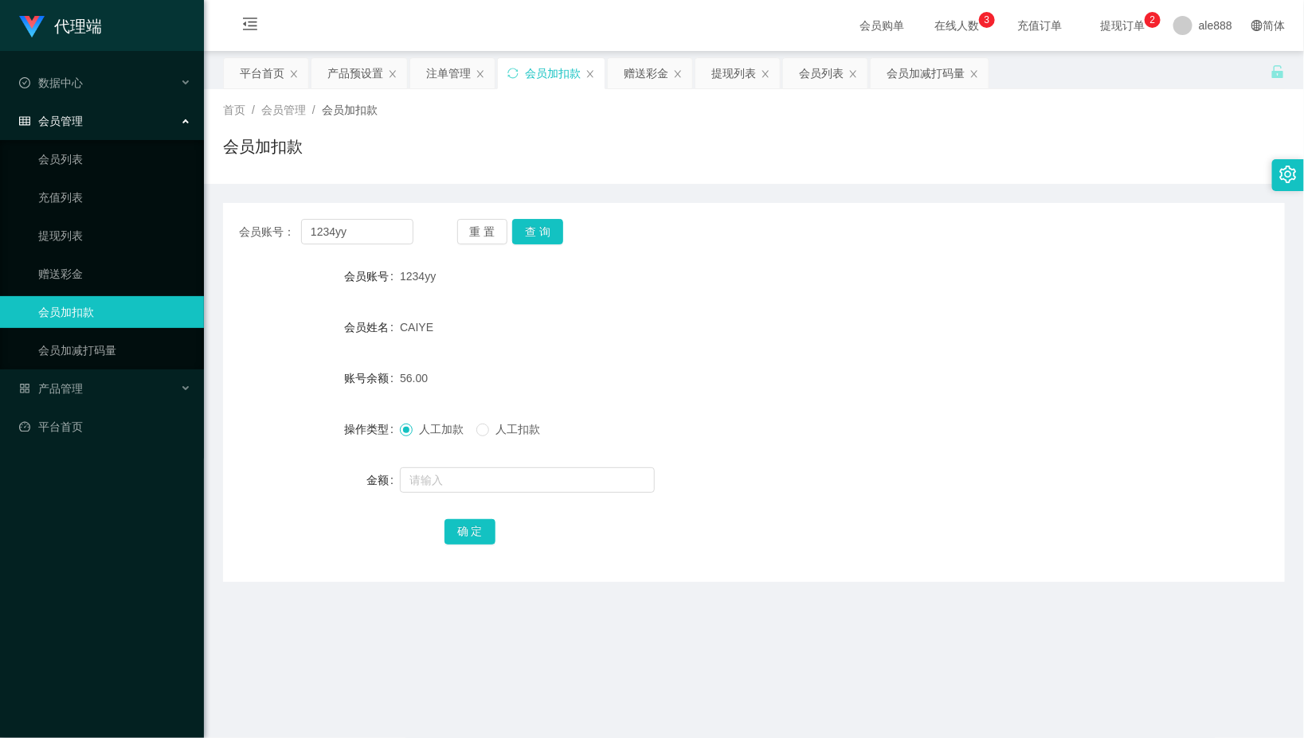
click at [908, 251] on div "会员账号： 1234yy 重 置 查 询 会员账号 1234yy 会员姓名 CAIYE 账号余额 56.00 操作类型 人工加款 人工扣款 金额 确 定" at bounding box center [754, 392] width 1062 height 379
drag, startPoint x: 361, startPoint y: 225, endPoint x: 285, endPoint y: 233, distance: 76.1
click at [285, 229] on div "会员账号： 1234yy" at bounding box center [326, 231] width 174 height 25
click at [551, 227] on button "查 询" at bounding box center [537, 231] width 51 height 25
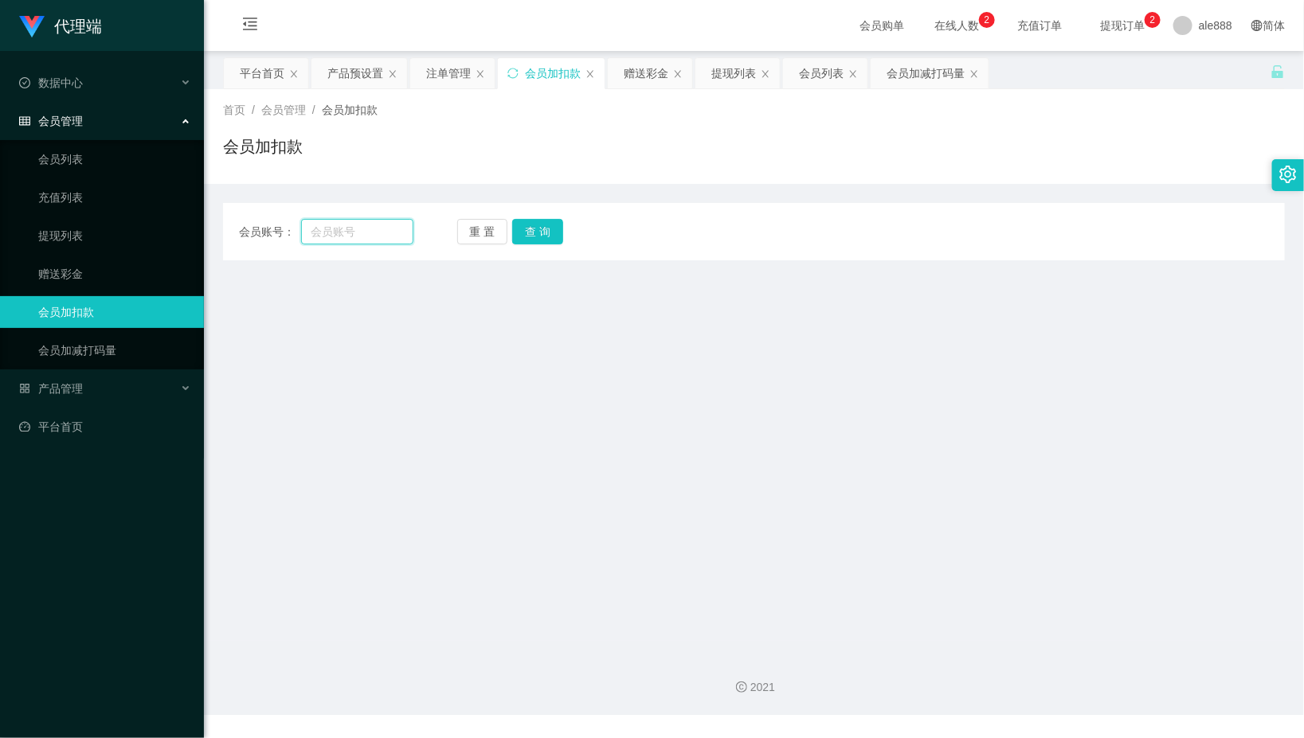
click at [371, 224] on input "text" at bounding box center [357, 231] width 112 height 25
paste input "ddyy90"
type input "ddyy90"
click at [531, 220] on button "查 询" at bounding box center [537, 231] width 51 height 25
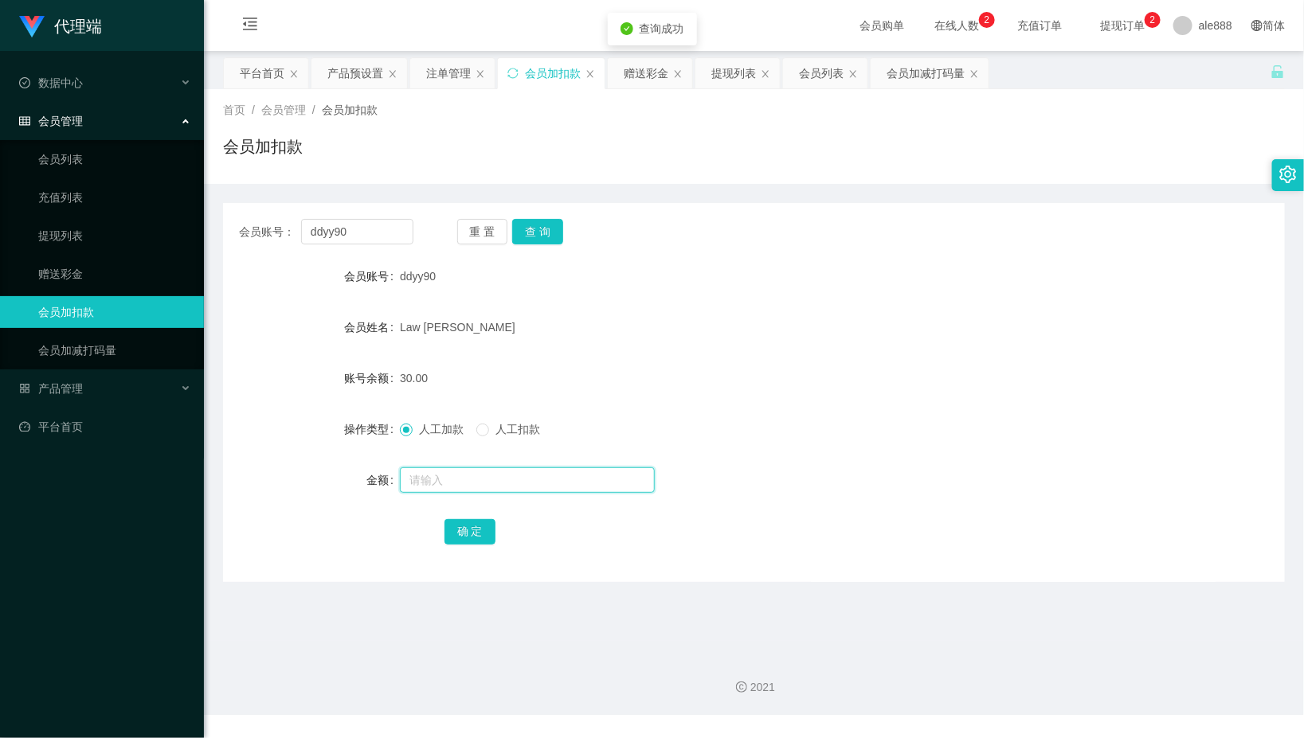
click at [483, 478] on input "text" at bounding box center [527, 480] width 255 height 25
type input "56"
drag, startPoint x: 458, startPoint y: 568, endPoint x: 488, endPoint y: 526, distance: 51.9
click at [463, 563] on div "会员账号： ddyy90 重 置 查 询 会员账号 ddyy90 会员姓名 Law Kiang Hong 账号余额 30.00 操作类型 人工加款 人工扣款 …" at bounding box center [754, 392] width 1062 height 379
click at [487, 519] on button "确 定" at bounding box center [469, 531] width 51 height 25
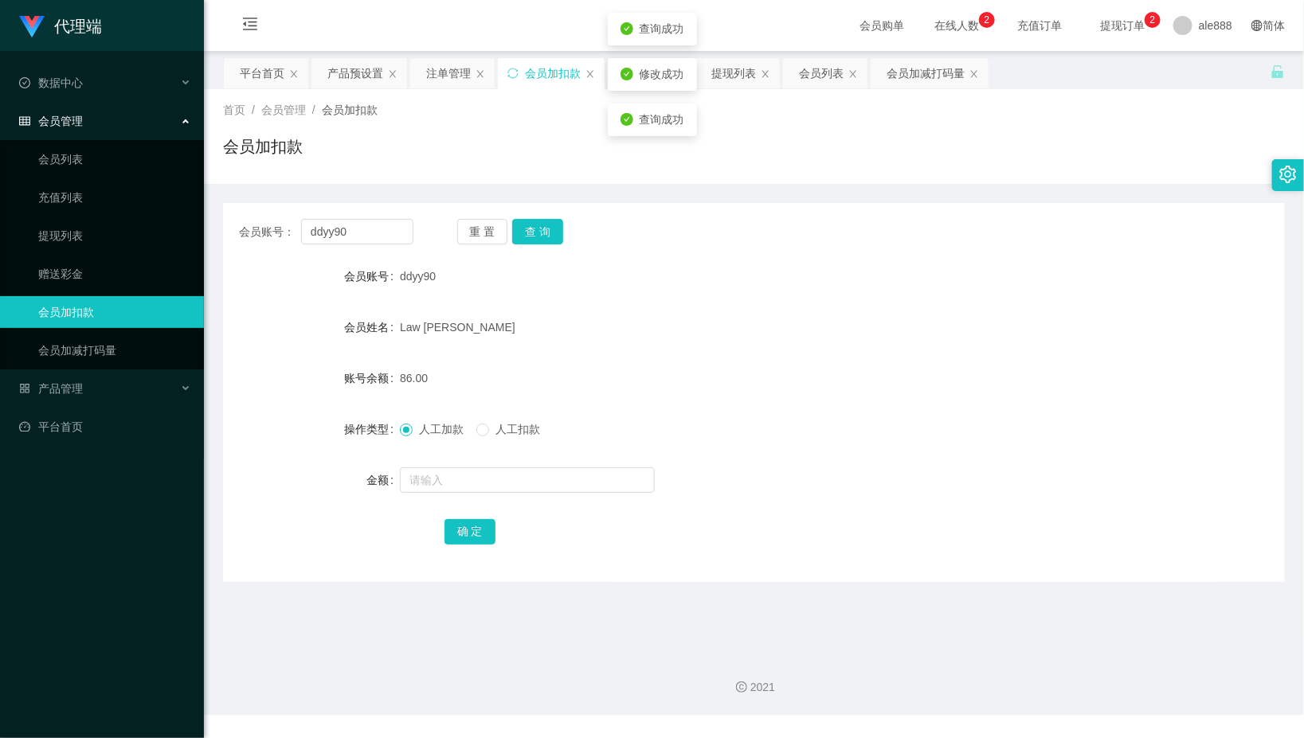
click at [718, 365] on div "86.00" at bounding box center [710, 378] width 620 height 32
click at [548, 237] on button "查 询" at bounding box center [537, 231] width 51 height 25
click at [579, 160] on div "会员加扣款" at bounding box center [754, 153] width 1062 height 37
click at [743, 70] on div "提现列表" at bounding box center [733, 73] width 45 height 30
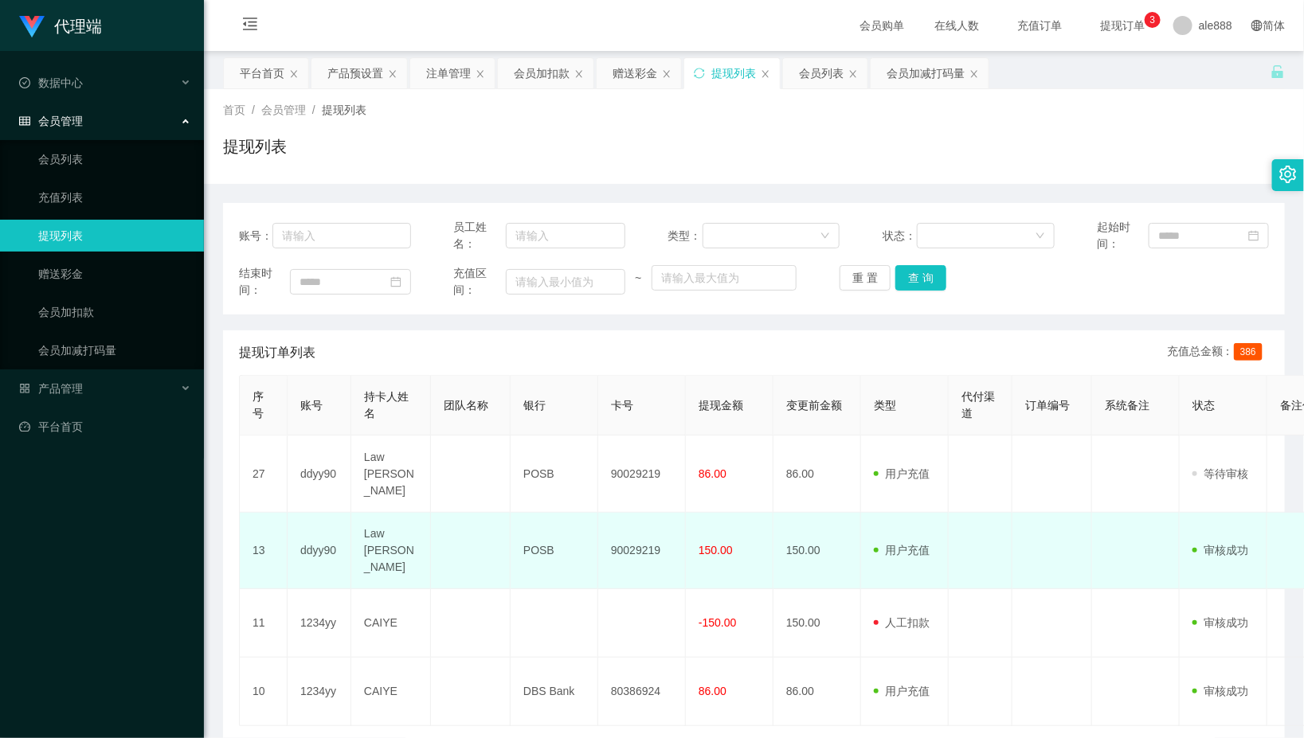
click at [1108, 513] on td at bounding box center [1136, 551] width 88 height 76
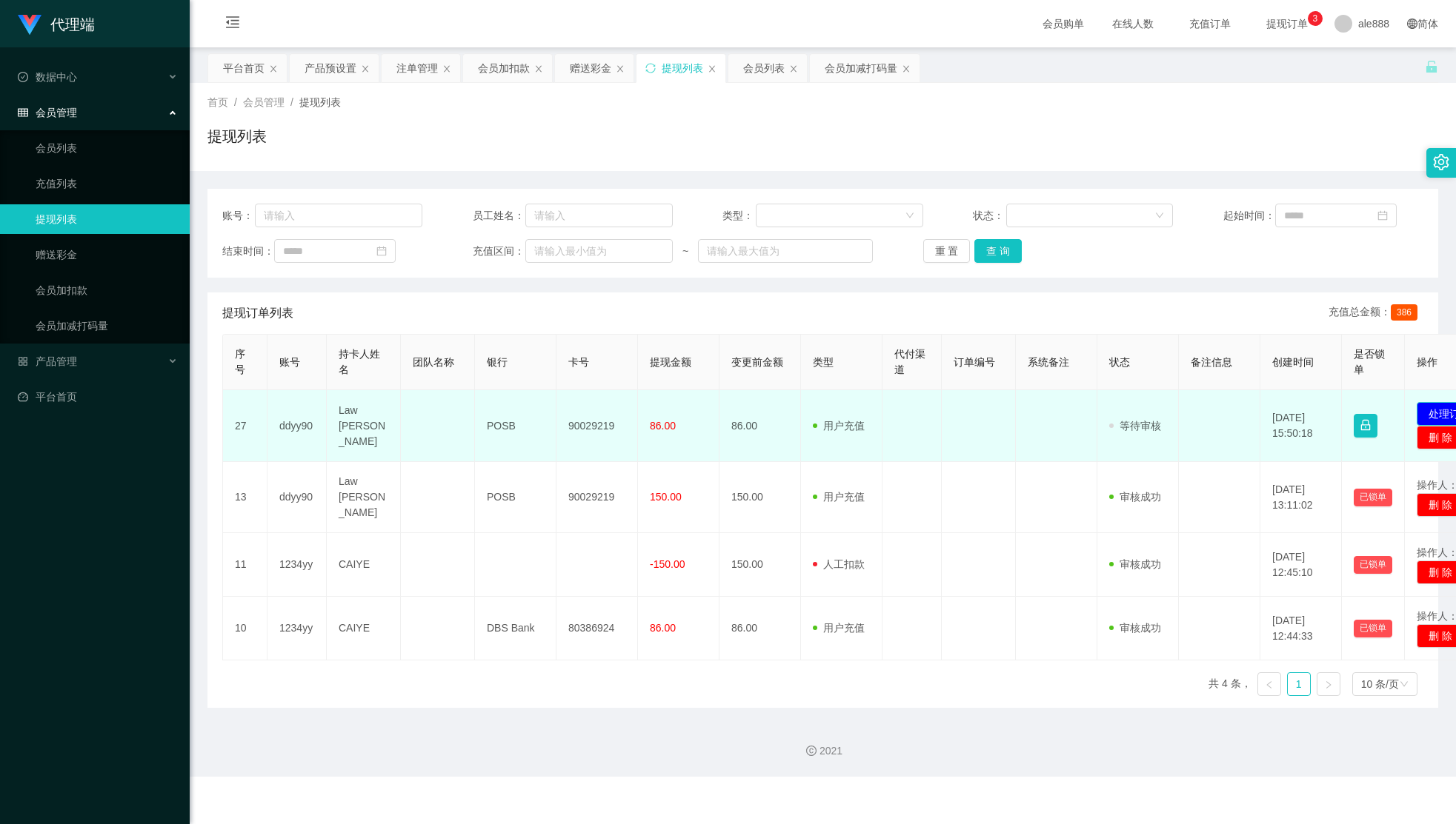
click at [1212, 407] on button "处理订单" at bounding box center [1449, 413] width 65 height 23
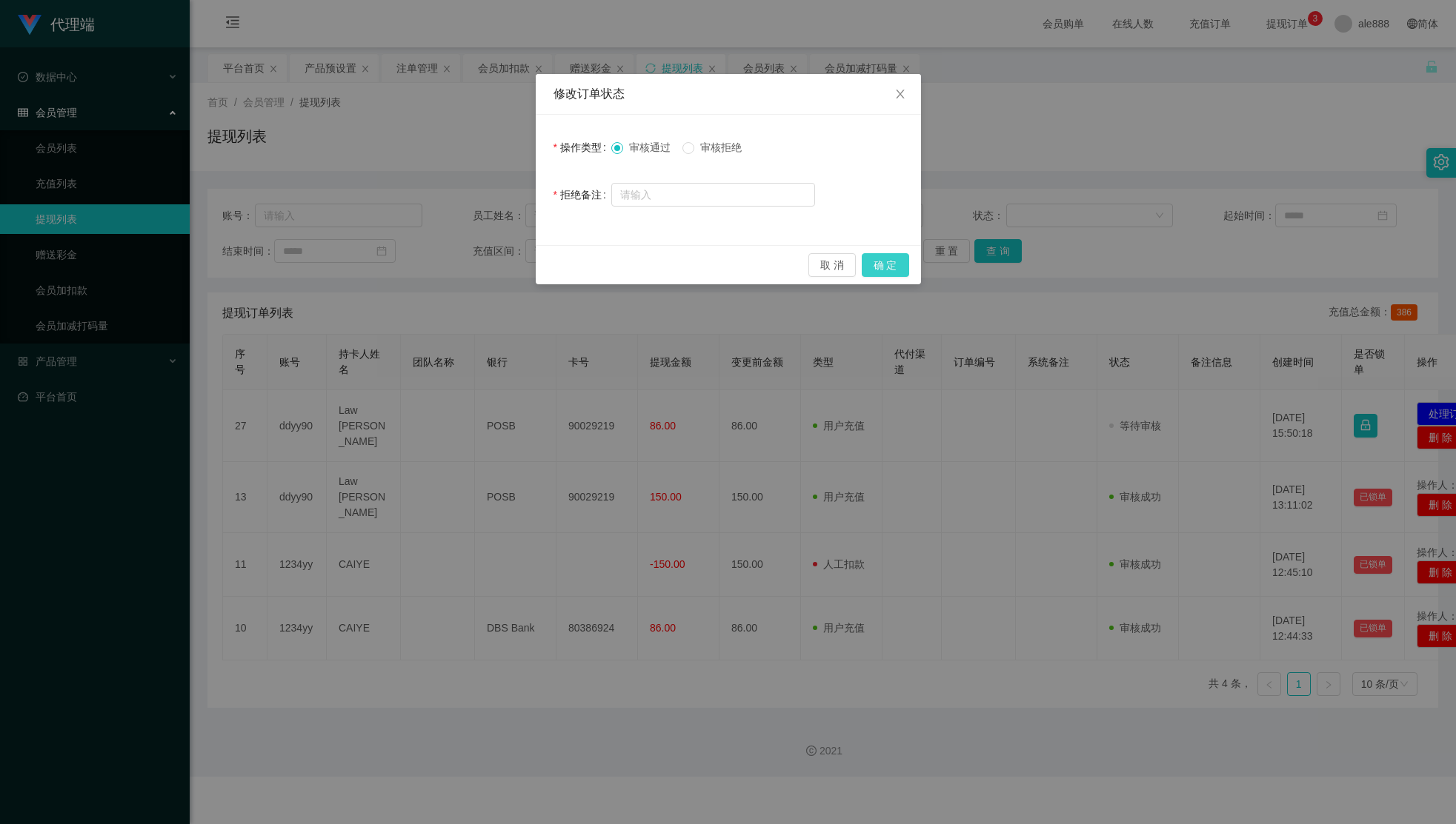
click at [891, 264] on button "确 定" at bounding box center [885, 264] width 47 height 23
